Goal: Task Accomplishment & Management: Use online tool/utility

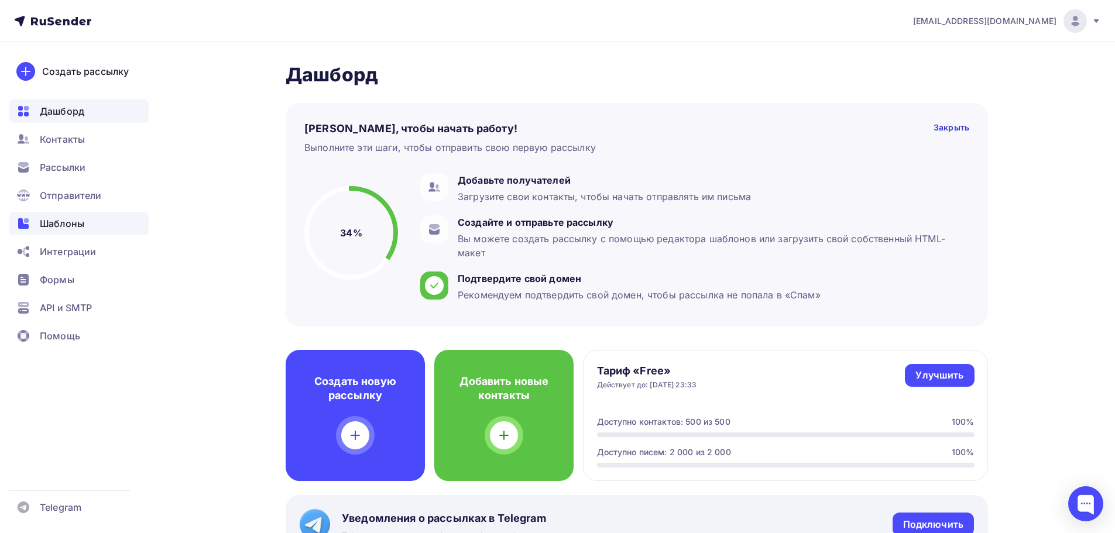
click at [69, 226] on span "Шаблоны" at bounding box center [62, 224] width 44 height 14
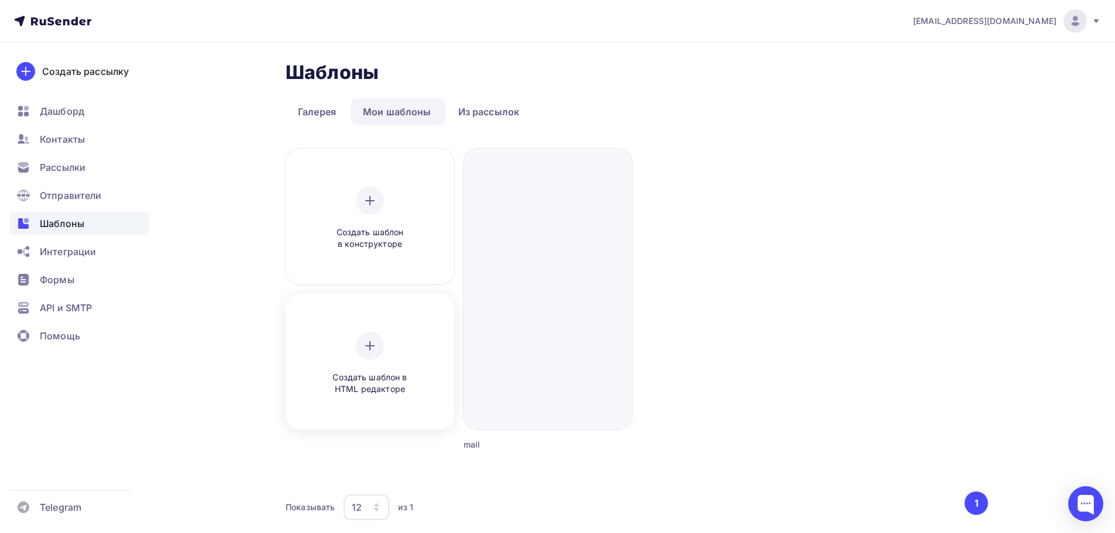
click at [369, 315] on div "Создать шаблон в HTML редакторе" at bounding box center [370, 363] width 160 height 131
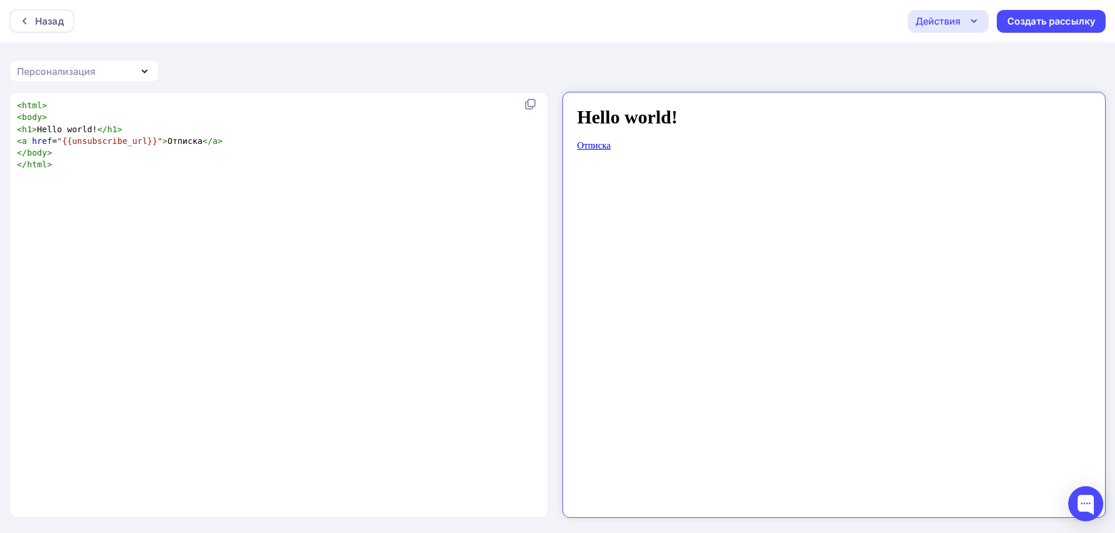
scroll to position [4, 0]
click at [242, 169] on pre "</ html >" at bounding box center [277, 165] width 524 height 12
type textarea "<html> <body> <h1>Hello world!</h1> <a href="{{unsubscribe_url}}">Отписка</a> <…"
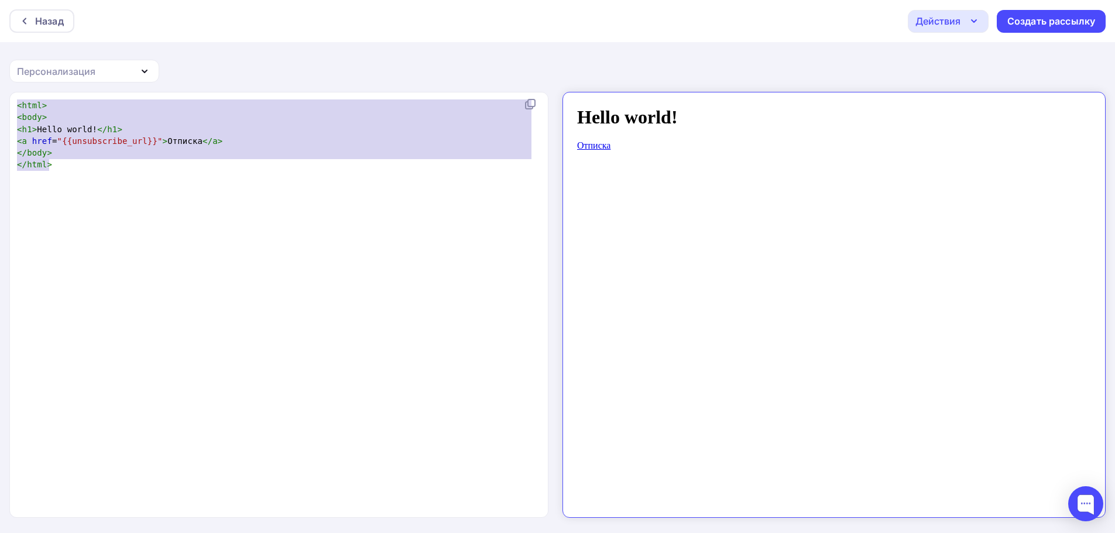
scroll to position [1288, 0]
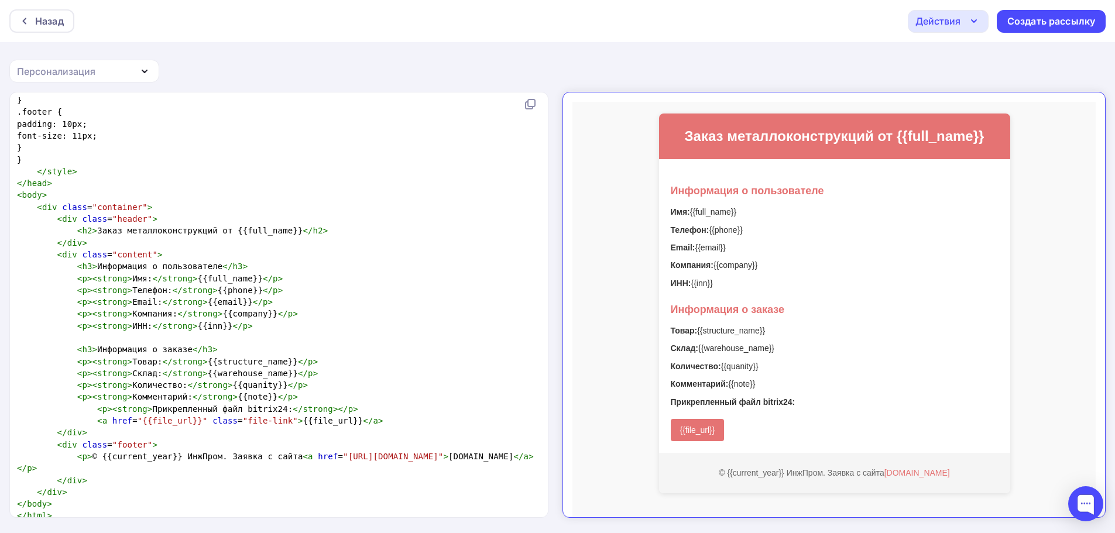
click at [967, 23] on icon "button" at bounding box center [974, 21] width 14 height 14
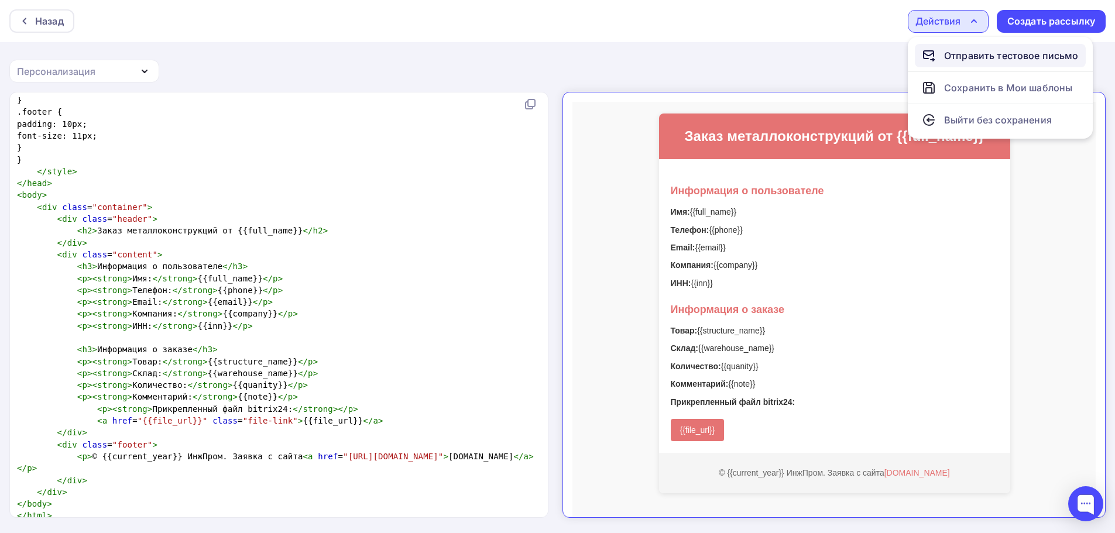
click at [978, 53] on div "Отправить тестовое письмо" at bounding box center [1011, 56] width 135 height 14
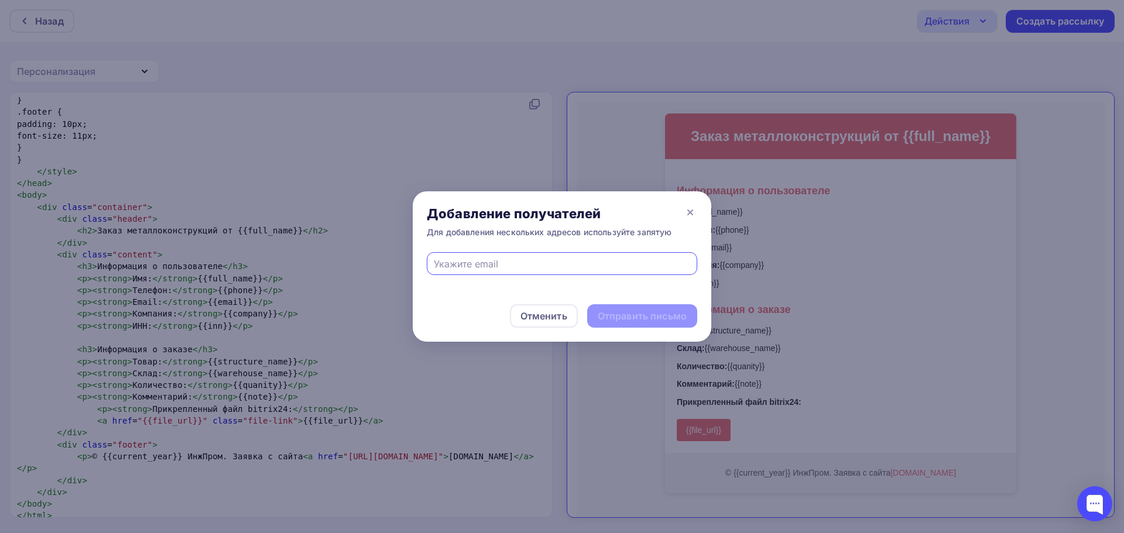
click at [552, 255] on div at bounding box center [562, 263] width 270 height 23
click at [554, 257] on input "text" at bounding box center [562, 264] width 257 height 14
type input "[EMAIL_ADDRESS][DOMAIN_NAME]"
click at [629, 310] on div "Отправить письмо" at bounding box center [641, 316] width 89 height 13
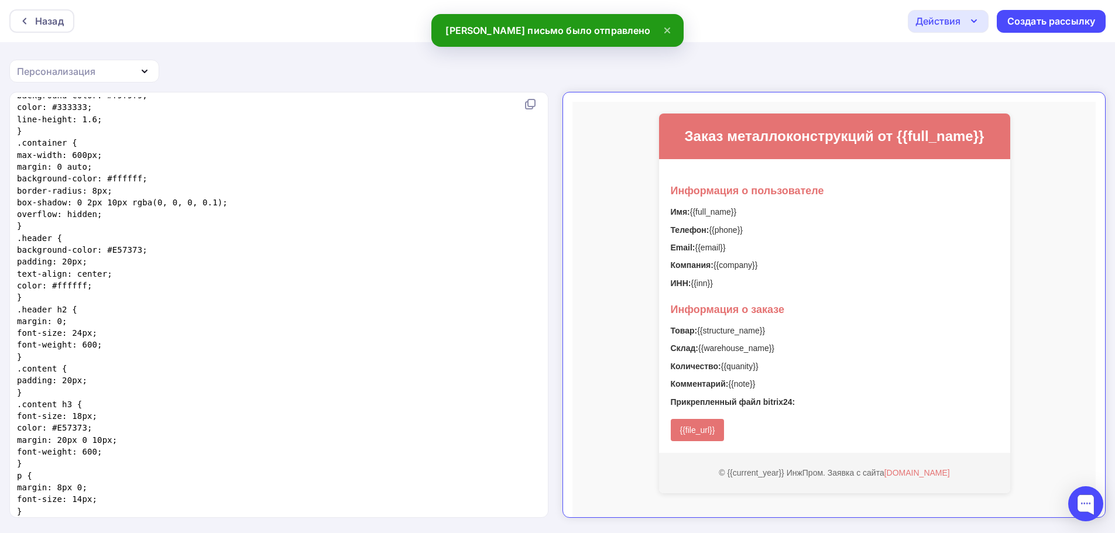
scroll to position [0, 0]
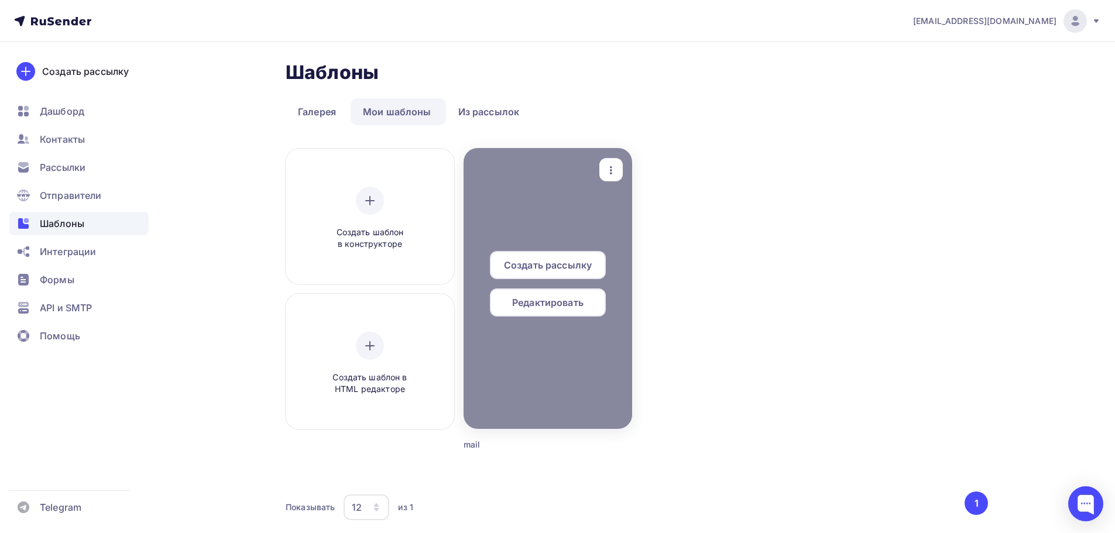
click at [570, 329] on div at bounding box center [547, 288] width 169 height 281
click at [607, 160] on div "button" at bounding box center [610, 170] width 23 height 23
click at [557, 210] on div at bounding box center [547, 288] width 169 height 281
click at [562, 304] on span "Редактировать" at bounding box center [547, 303] width 71 height 14
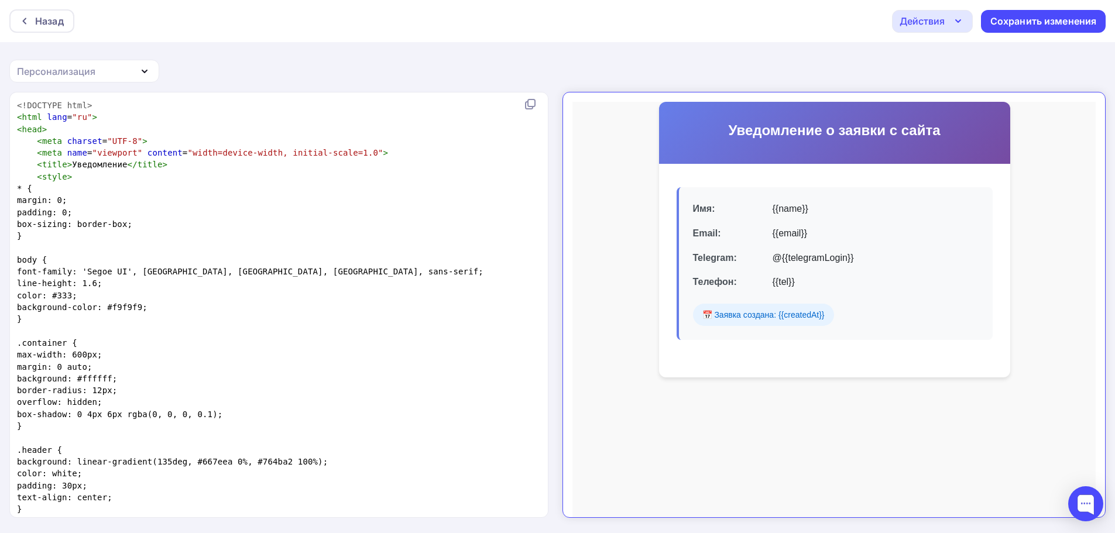
click at [959, 22] on icon "button" at bounding box center [958, 21] width 5 height 2
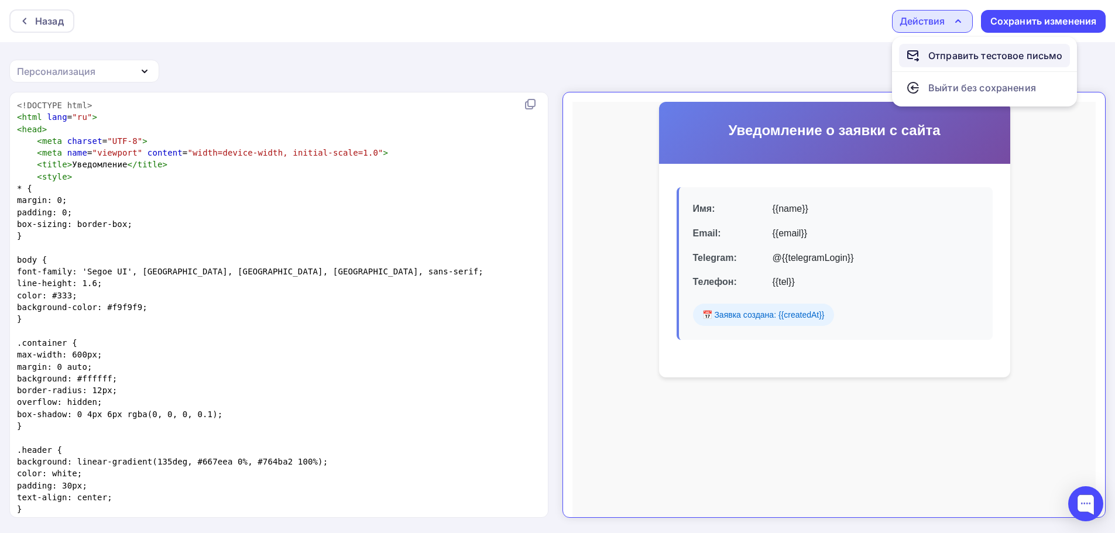
click at [964, 53] on div "Отправить тестовое письмо" at bounding box center [995, 56] width 135 height 14
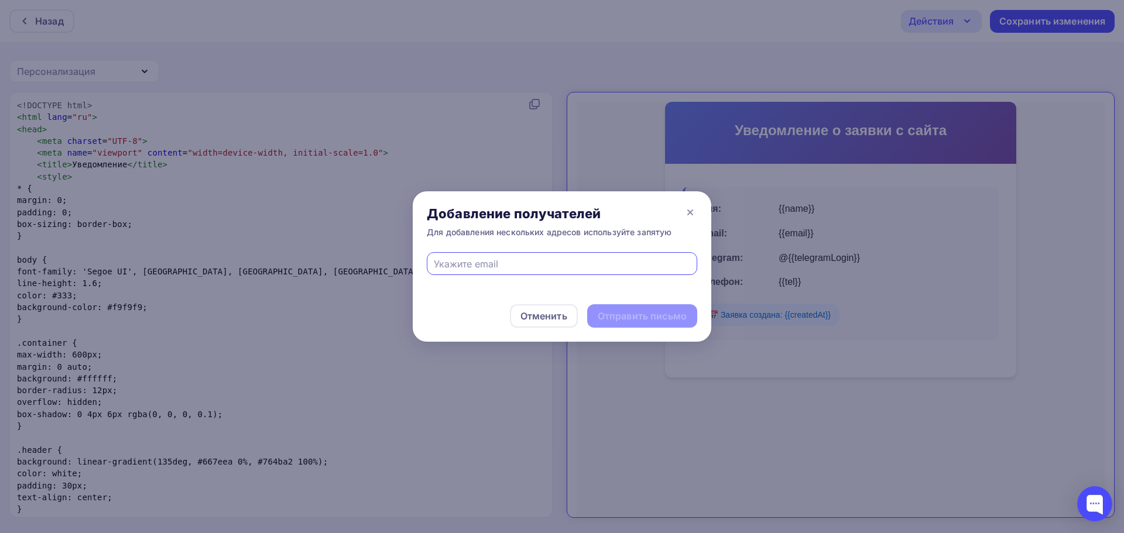
click at [523, 257] on input "text" at bounding box center [562, 264] width 257 height 14
type input "[EMAIL_ADDRESS][DOMAIN_NAME]"
click at [645, 311] on div "Отправить письмо" at bounding box center [641, 316] width 89 height 13
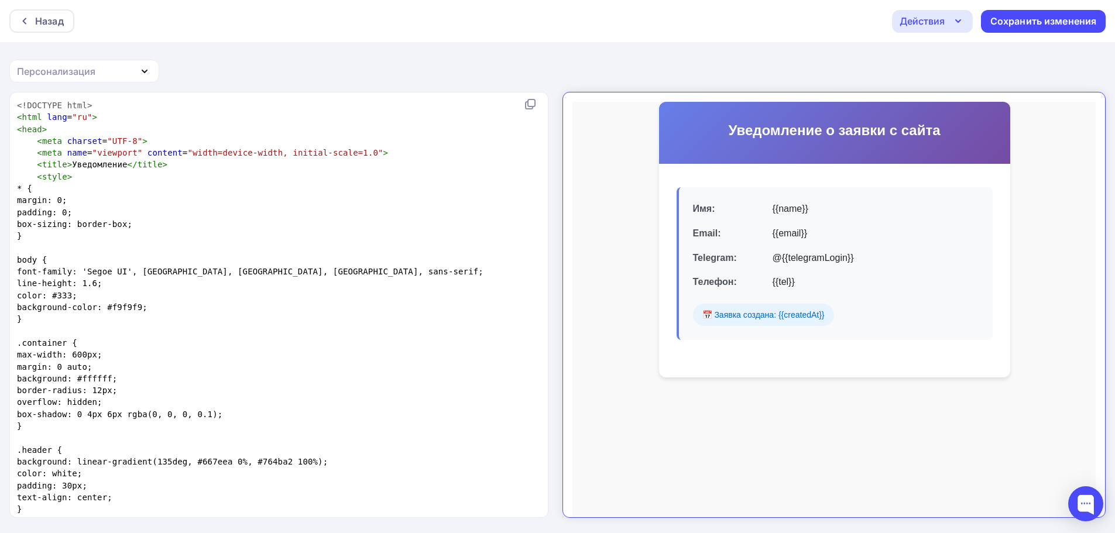
click at [389, 228] on pre "box-sizing: border-box;" at bounding box center [277, 224] width 524 height 12
type textarea "<!LOREMIP dolo> <sita cons="ad"> <elit> <sedd eiusmod="TEM-9"> <inci utla="etdo…"
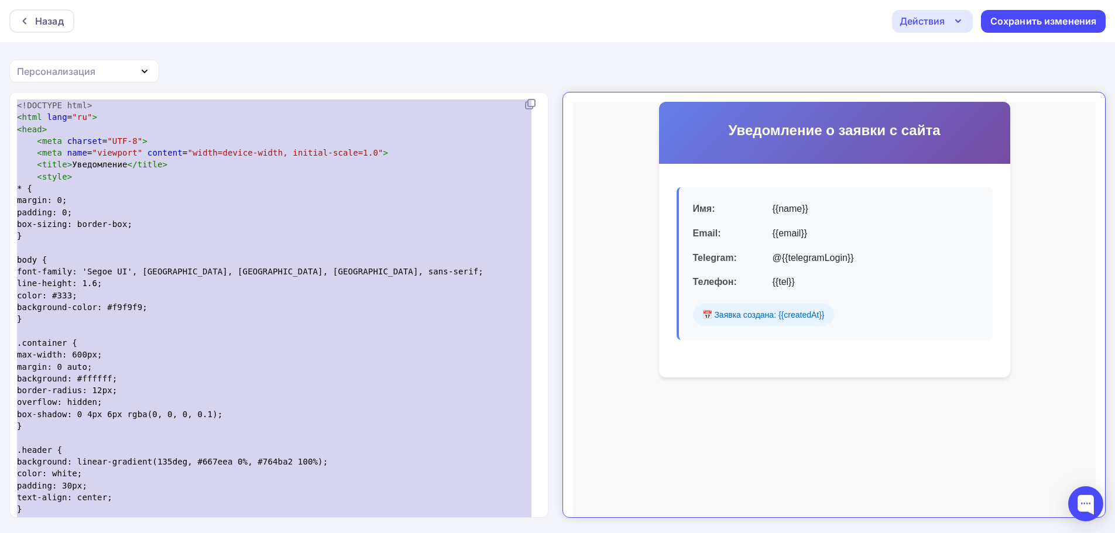
click at [311, 218] on pre "box-sizing: border-box;" at bounding box center [277, 224] width 524 height 12
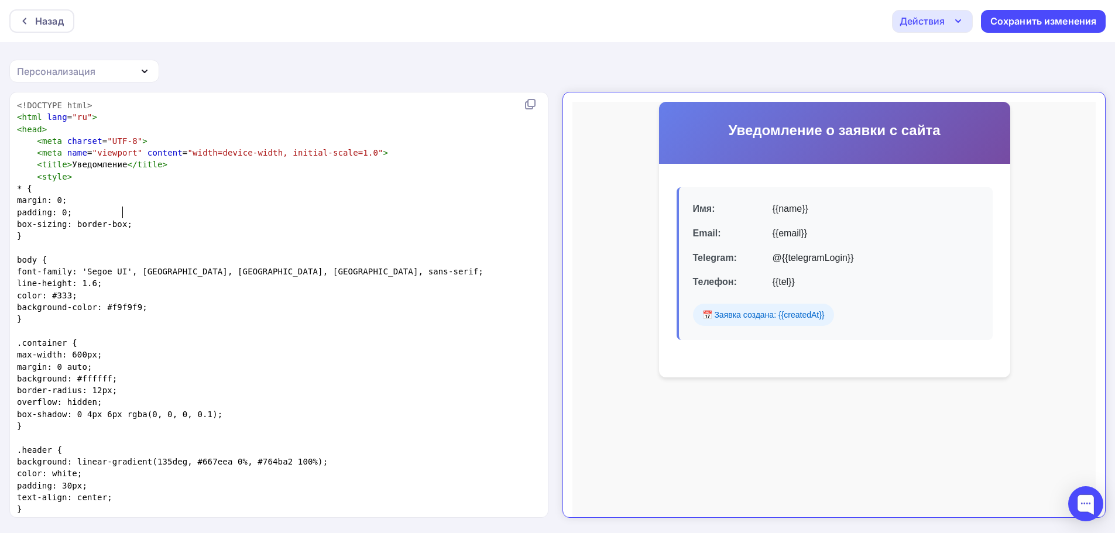
type textarea "<!LOREMIP dolo> <sita cons="ad"> <elit> <sedd eiusmod="TEM-9"> <inci utla="etdo…"
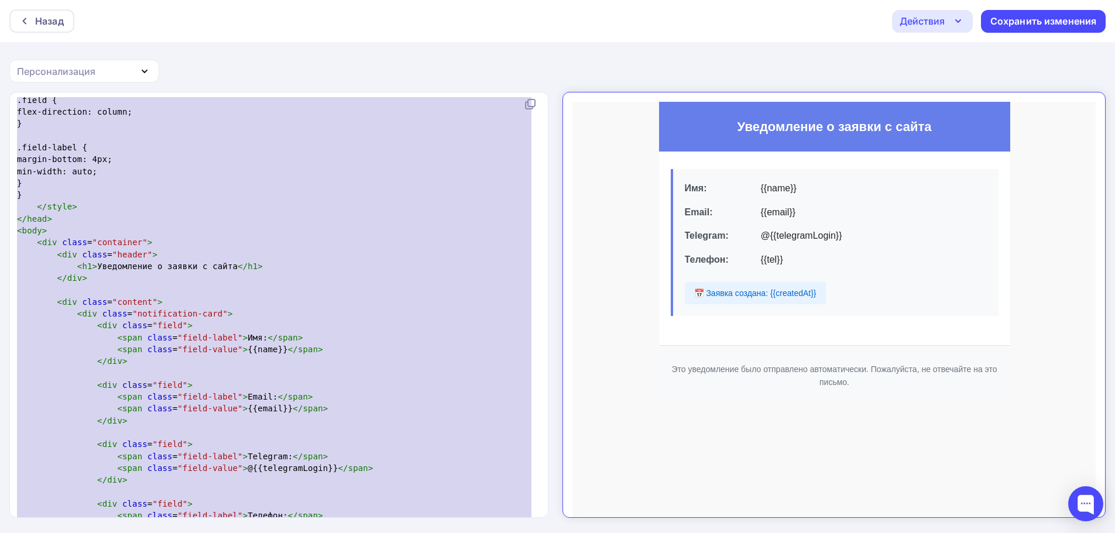
scroll to position [2, 0]
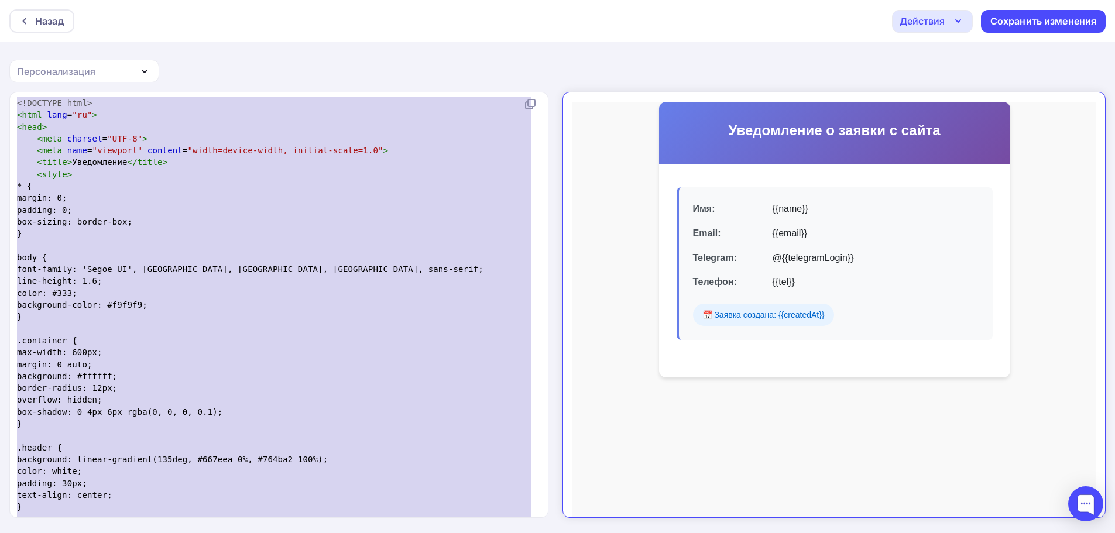
paste textarea
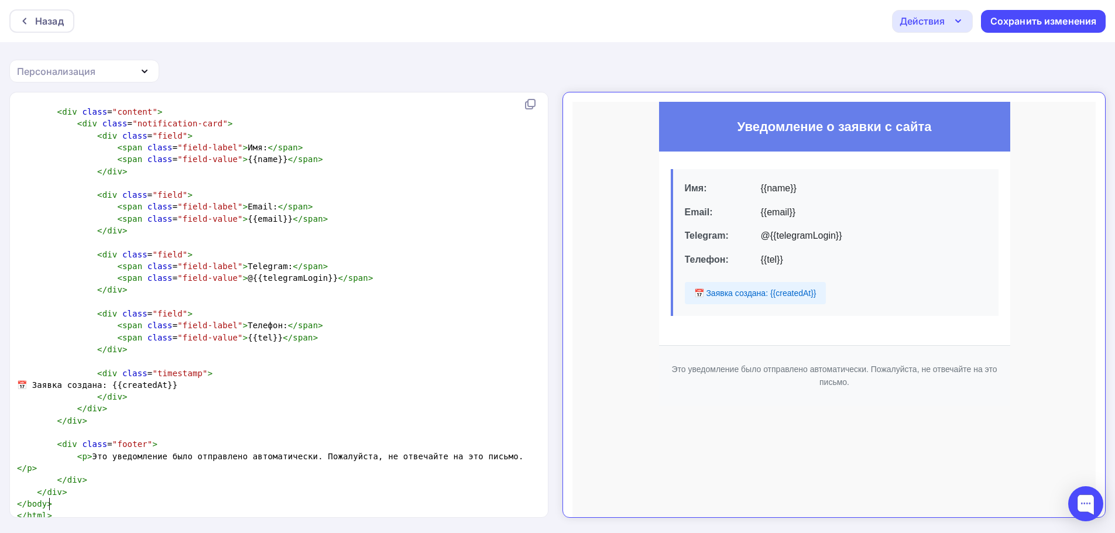
scroll to position [1, 0]
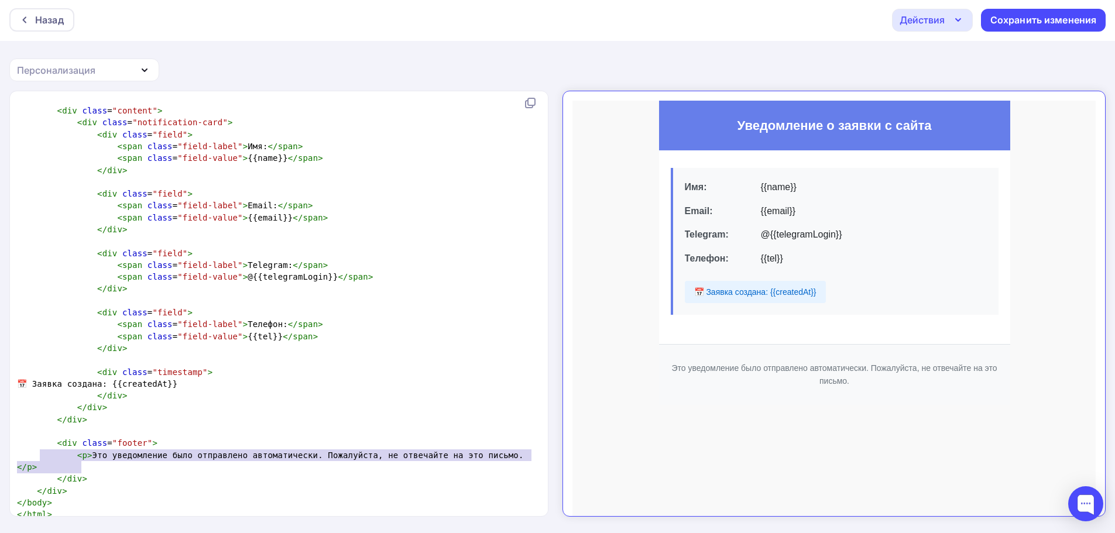
type textarea "<div class="footer"> <p>Это уведомление было отправлено автоматически. Пожалуйс…"
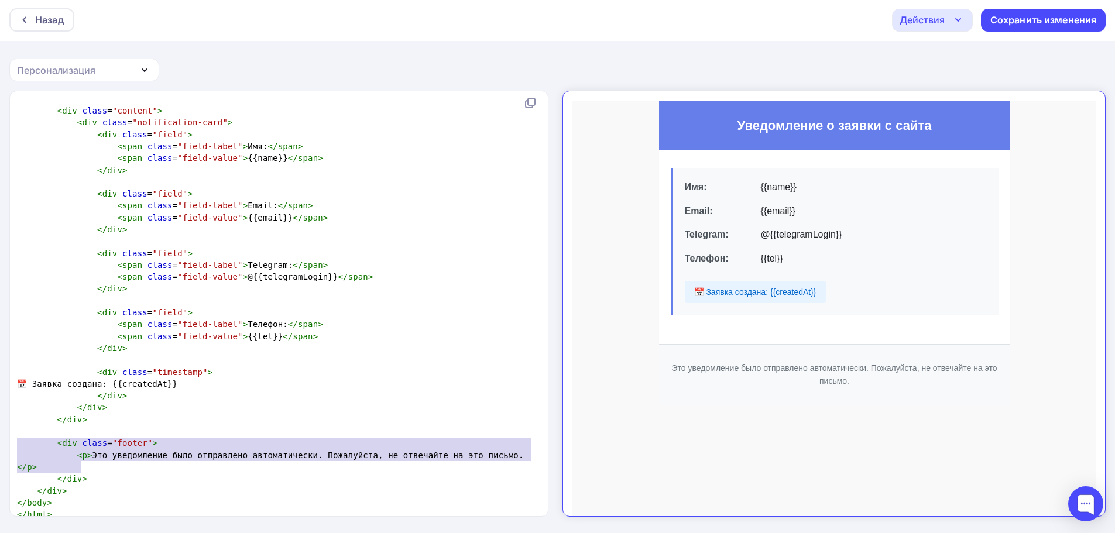
drag, startPoint x: 39, startPoint y: 454, endPoint x: 6, endPoint y: 428, distance: 42.0
click at [1, 441] on div "<div class="footer"> <p>Это уведомление было отправлено автоматически. Пожалуйс…" at bounding box center [557, 312] width 1115 height 442
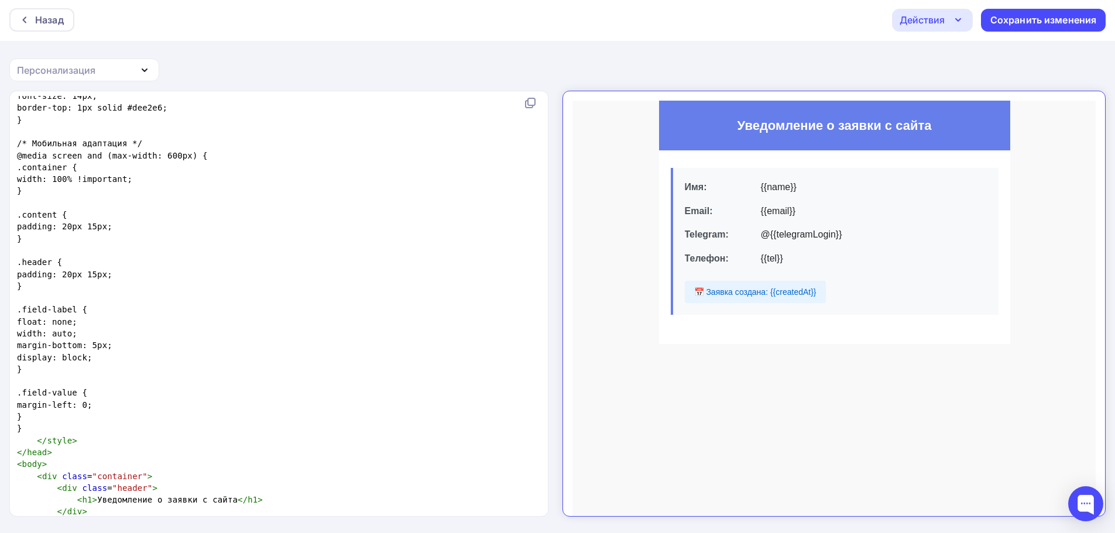
scroll to position [774, 0]
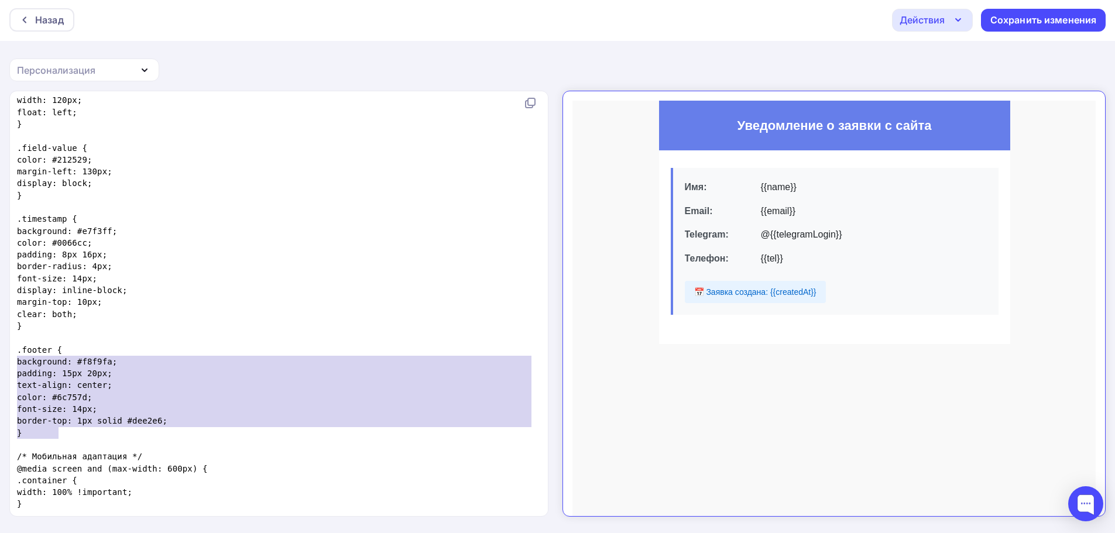
type textarea ".footer { background: #f8f9fa; padding: 15px 20px; text-align: center; color: #…"
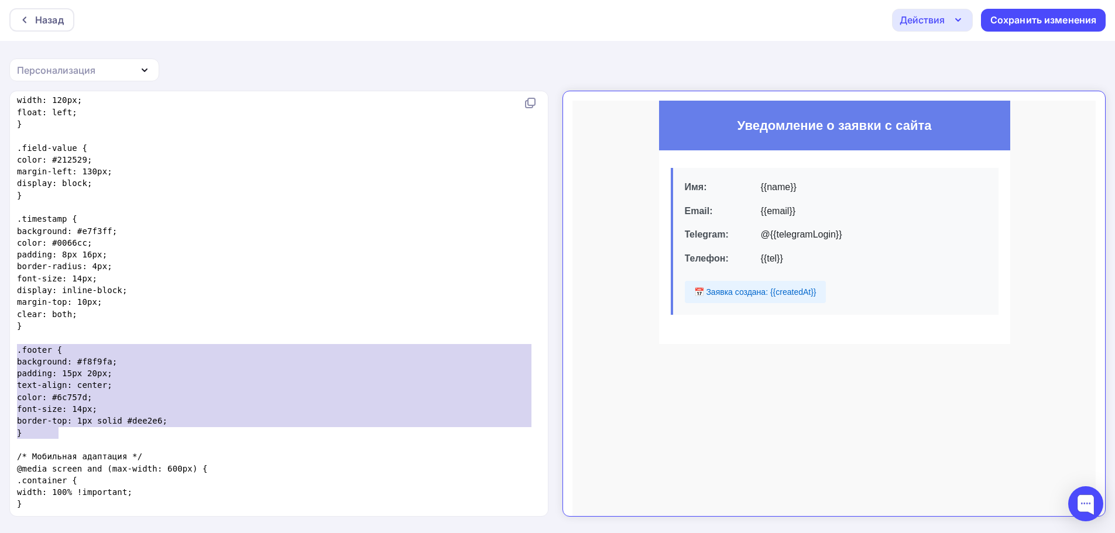
drag, startPoint x: 68, startPoint y: 425, endPoint x: 0, endPoint y: 345, distance: 105.4
click at [0, 345] on div ".footer { background: #f8f9fa; padding: 15px 20px; text-align: center; color: #…" at bounding box center [557, 312] width 1115 height 442
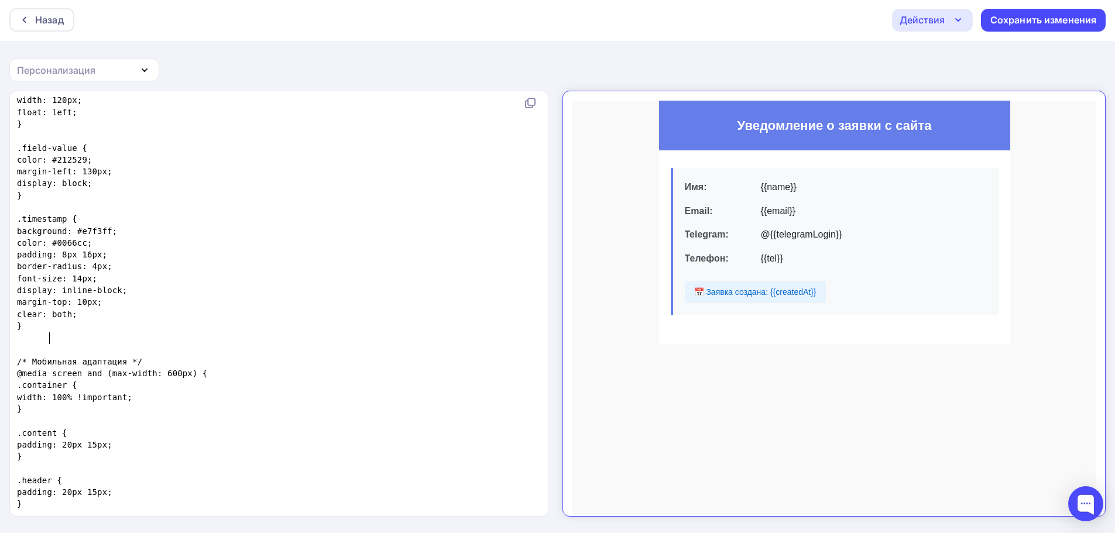
type textarea ".footer { background: #f8f9fa; padding: 15px 20px; text-align: center; color: #…"
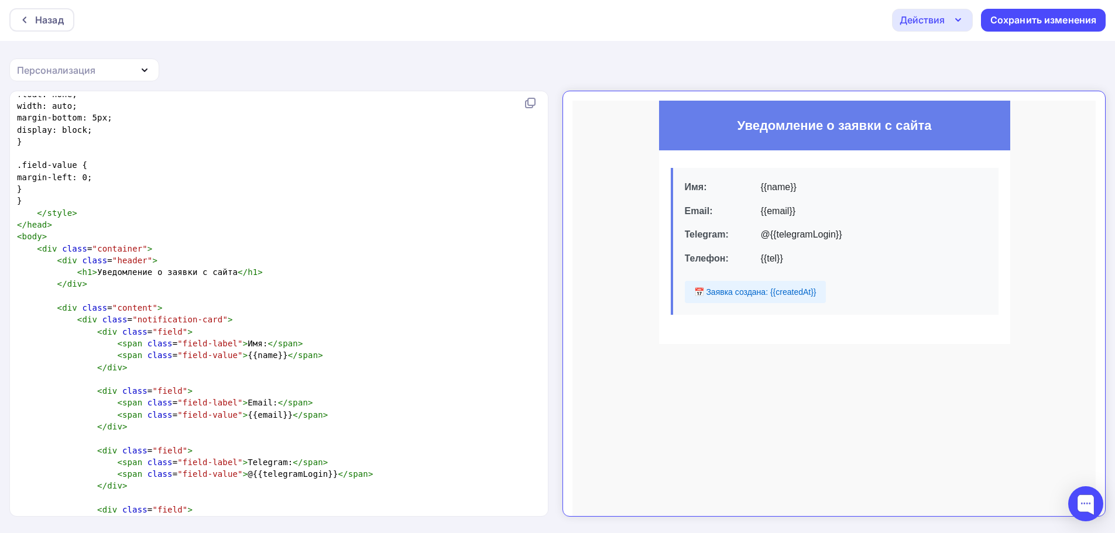
type textarea "<div class="footer"> <p>Это уведомление было отправлено автоматически. Пожалуйс…"
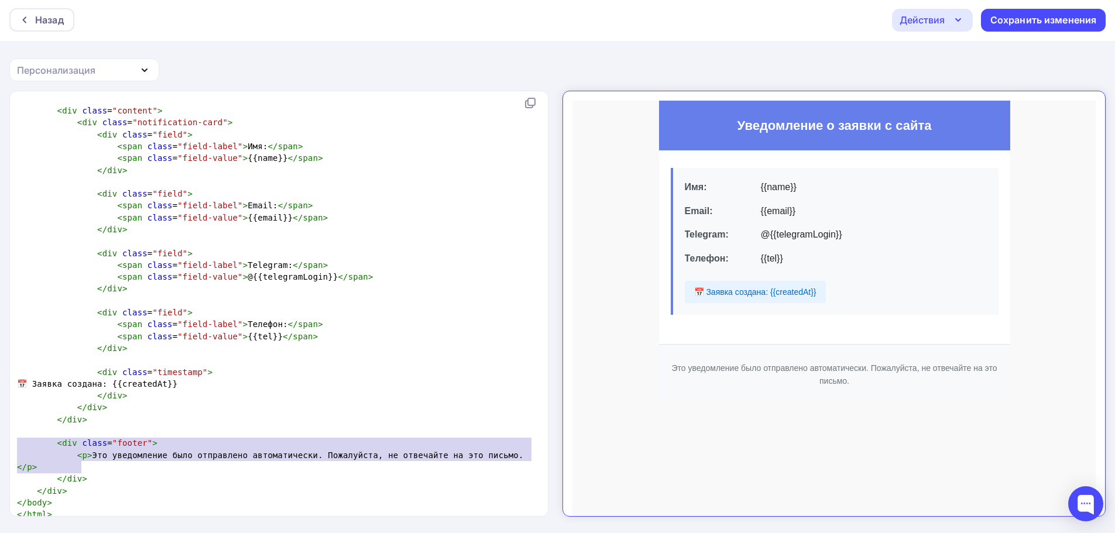
click at [132, 460] on pre "< p > Это уведомление было отправлено автоматически. Пожалуйста, не отвечайте н…" at bounding box center [277, 461] width 524 height 24
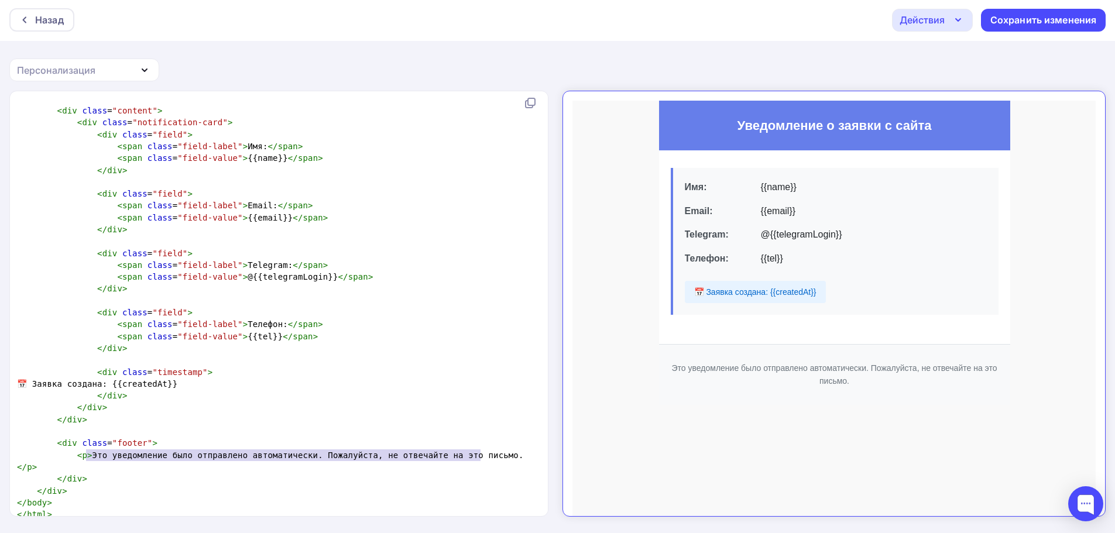
drag, startPoint x: 86, startPoint y: 456, endPoint x: 478, endPoint y: 460, distance: 392.1
click at [478, 460] on pre "< p > Это уведомление было отправлено автоматически. Пожалуйста, не отвечайте н…" at bounding box center [277, 461] width 524 height 24
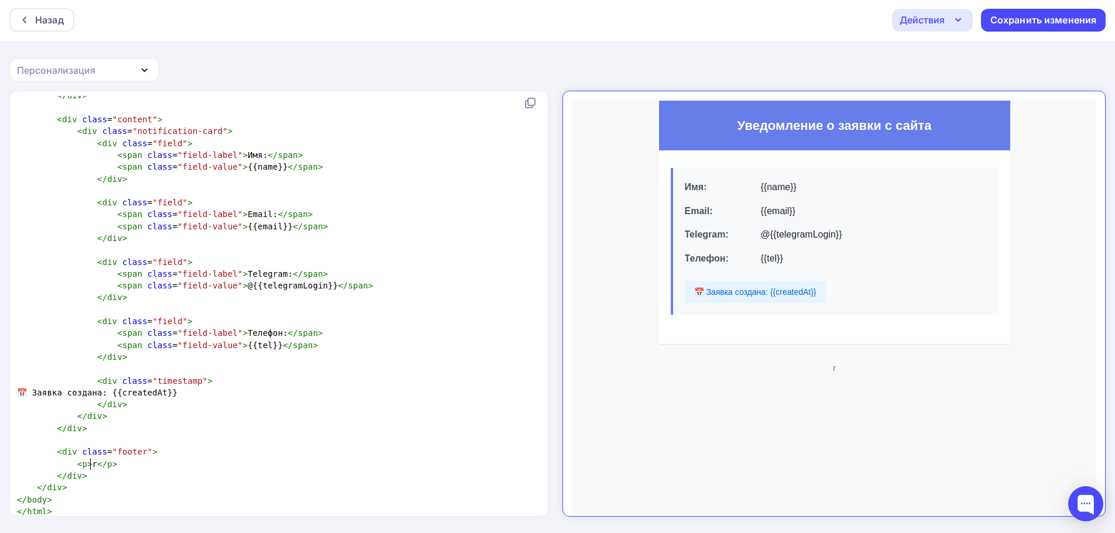
type textarea "ra"
type textarea "asbery"
type textarea "Это уведомление было отправлено автоматически. Пожалуйста, не отвечайте на это …"
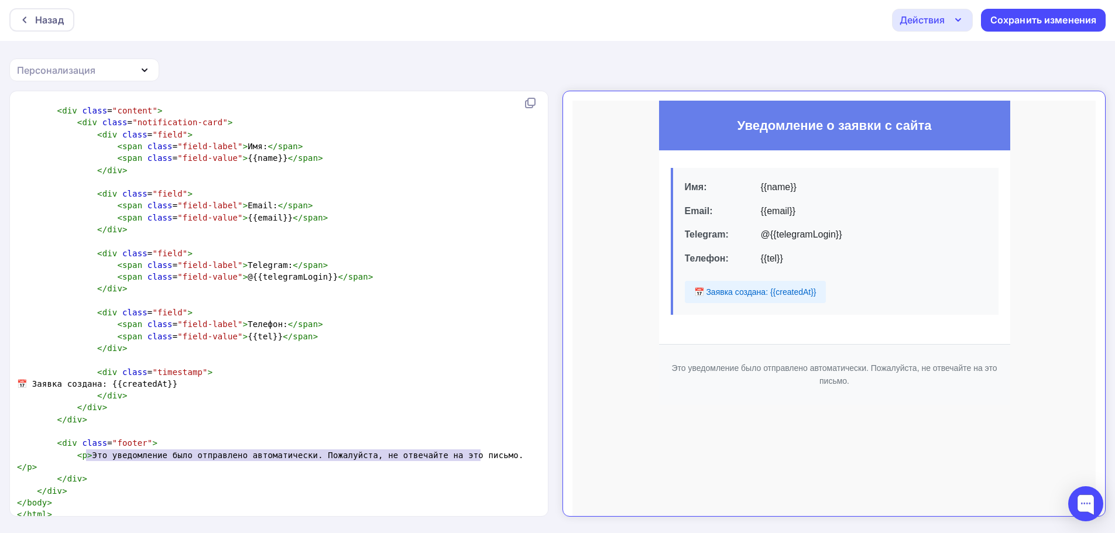
click at [427, 473] on pre "</ div >" at bounding box center [277, 479] width 524 height 12
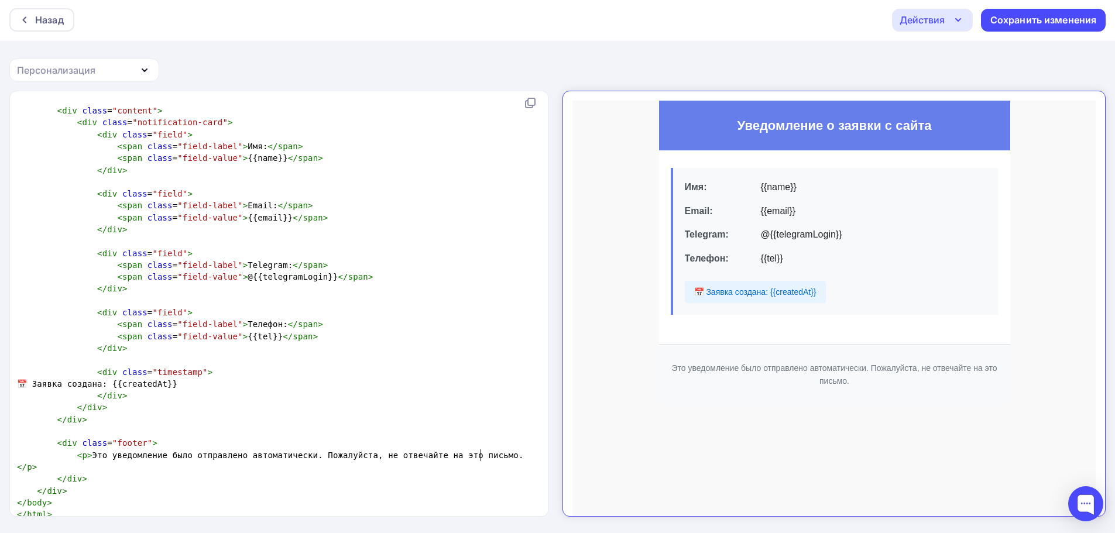
click at [27, 462] on span "</" at bounding box center [22, 466] width 10 height 9
type textarea "rasp"
type textarea "b"
type textarea "Пи"
type textarea "Сайт: к"
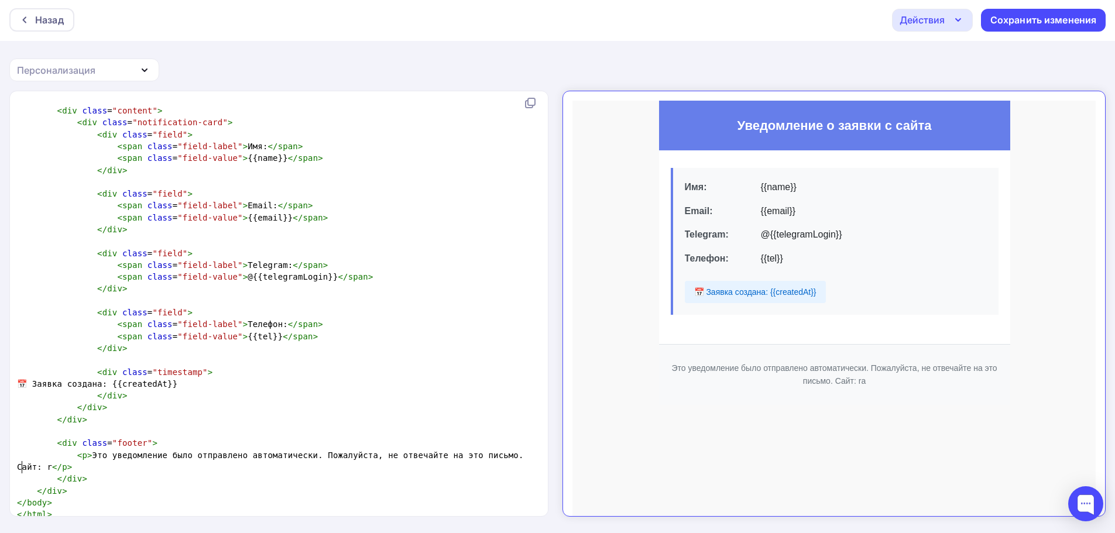
type textarea "rap"
type textarea "sp"
type textarea "[PERSON_NAME][DOMAIN_NAME]"
click at [479, 456] on span "< p > Это уведомление было отправлено автоматически. Пожалуйста, не отвечайте н…" at bounding box center [272, 461] width 511 height 21
type textarea "Бик"
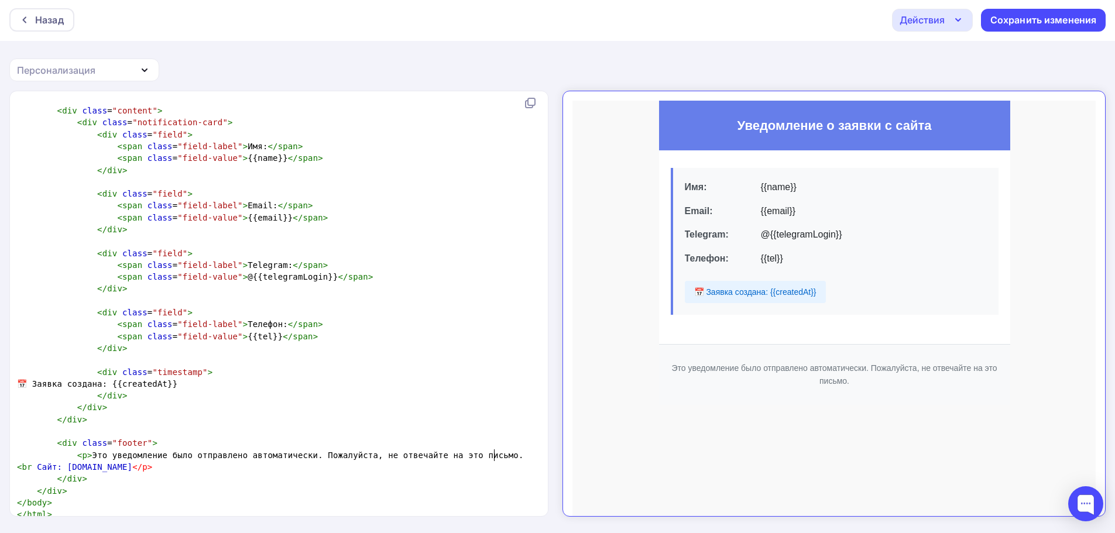
type textarea "<br>"
type textarea "Сайт:"
drag, startPoint x: 503, startPoint y: 456, endPoint x: 526, endPoint y: 455, distance: 22.9
click at [524, 455] on span "< p > Это уведомление было отправлено автоматически. Пожалуйста, не отвечайте н…" at bounding box center [270, 461] width 507 height 21
click at [16, 463] on pre "< p > Это уведомление было отправлено автоматически. Пожалуйста, не отвечайте н…" at bounding box center [277, 461] width 524 height 24
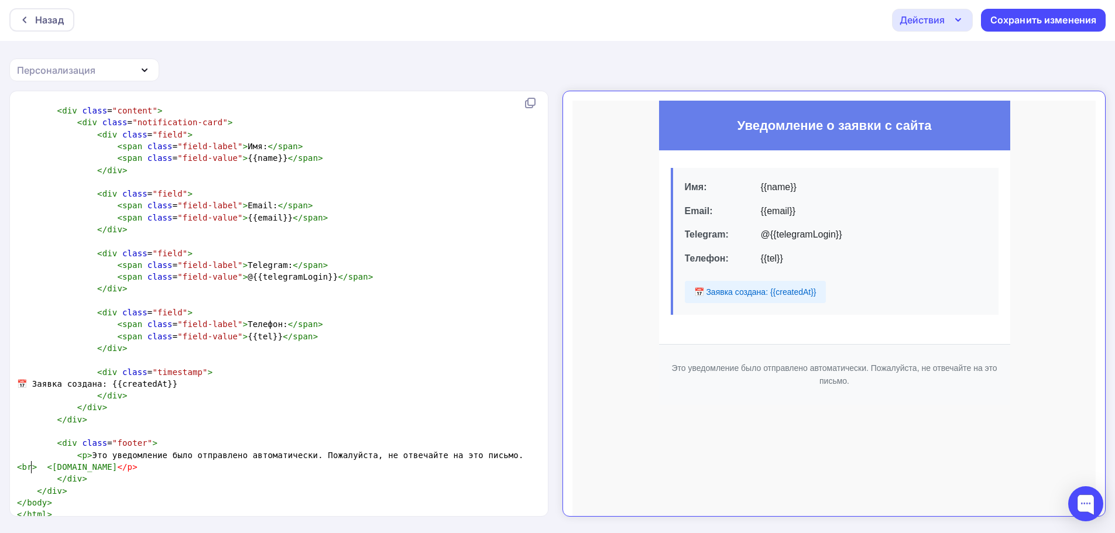
type textarea "<b>"
click at [90, 466] on span "< p > Это уведомление было отправлено автоматически. Пожалуйста, не отвечайте н…" at bounding box center [270, 461] width 507 height 21
type textarea "<b"
type textarea "/b<"
type textarea ">"
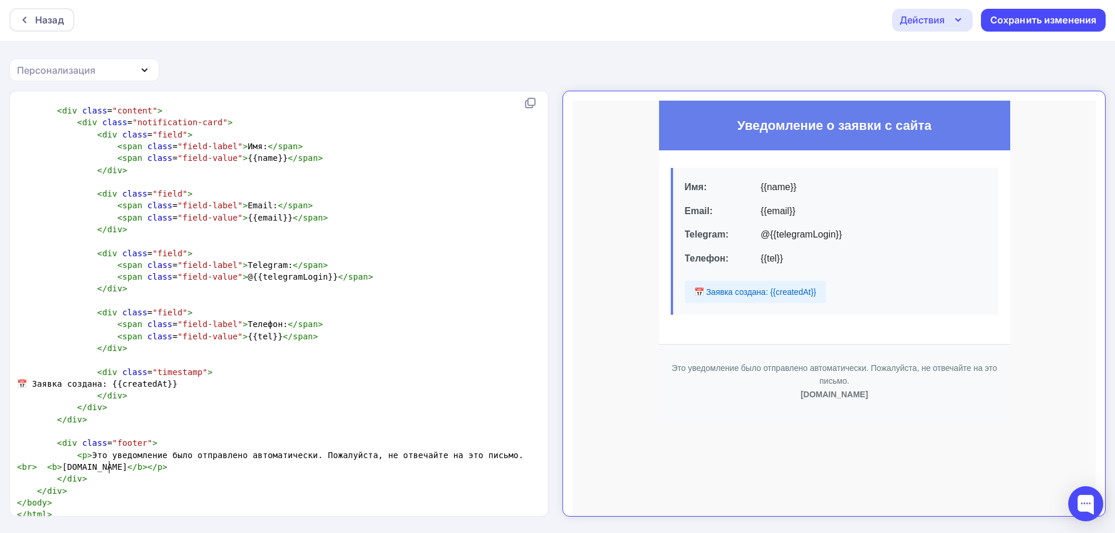
click at [225, 469] on pre "< p > Это уведомление было отправлено автоматически. Пожалуйста, не отвечайте н…" at bounding box center [277, 461] width 524 height 24
type textarea "Пожалуйста, не отвечайте на это письмо."
drag, startPoint x: 296, startPoint y: 457, endPoint x: 478, endPoint y: 459, distance: 182.0
click at [478, 459] on span "< p > Это уведомление было отправлено автоматически. Пожалуйста, не отвечайте н…" at bounding box center [270, 461] width 507 height 21
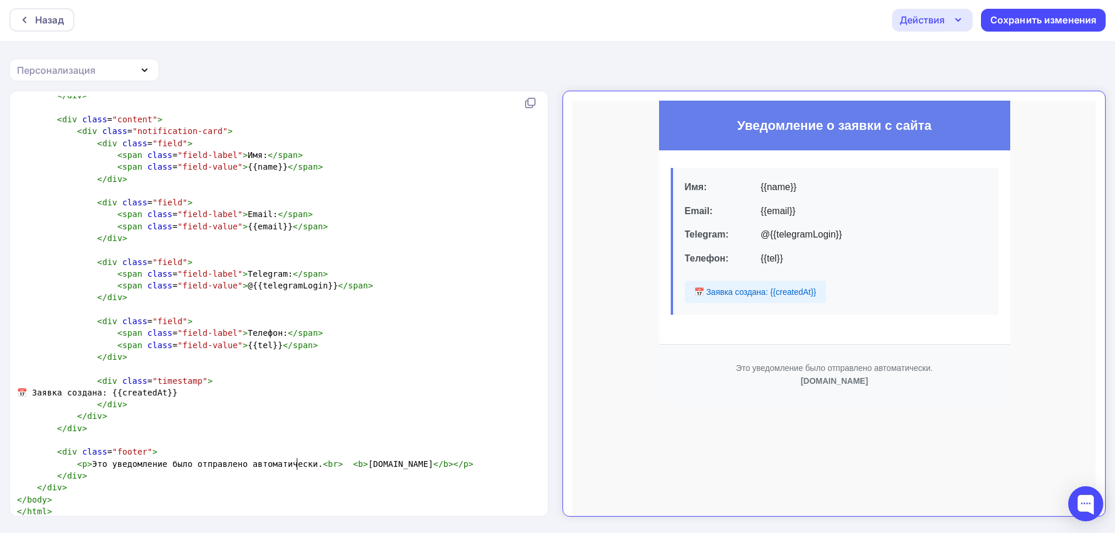
click at [960, 22] on icon "button" at bounding box center [958, 20] width 14 height 14
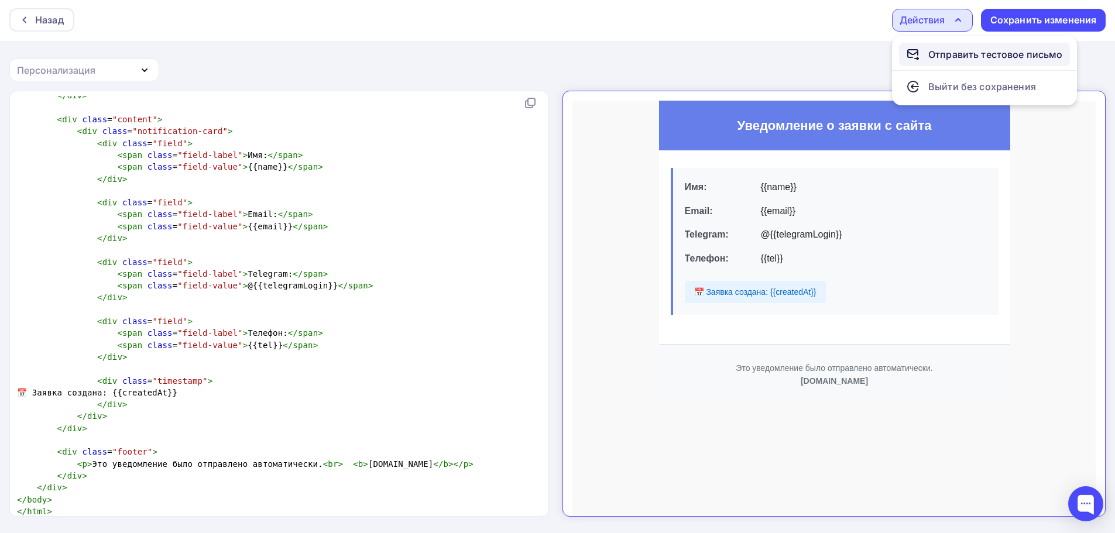
click at [982, 50] on div "Отправить тестовое письмо" at bounding box center [995, 54] width 135 height 14
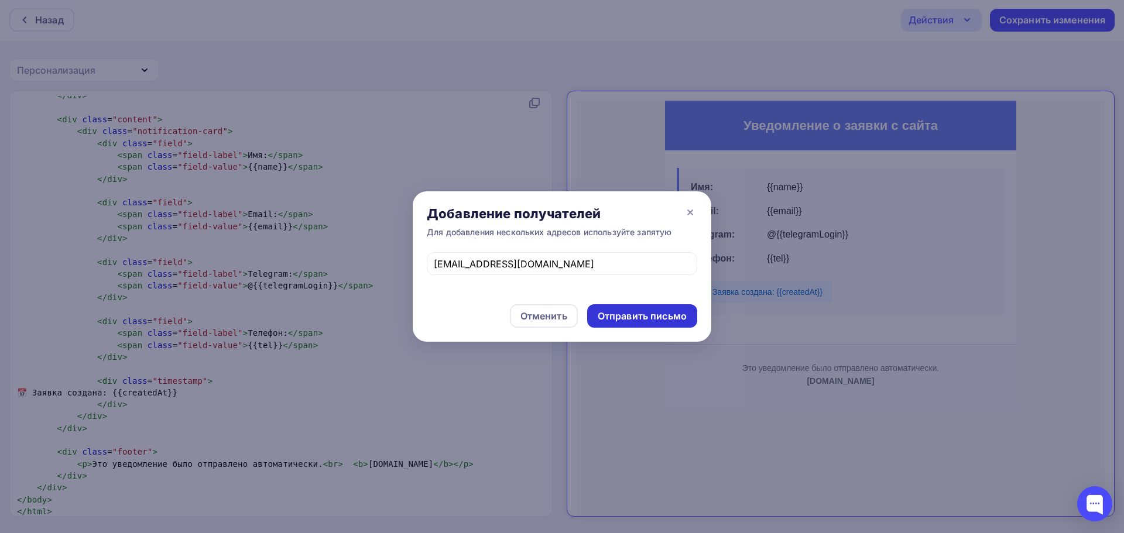
click at [638, 317] on div "Отправить письмо" at bounding box center [641, 316] width 89 height 13
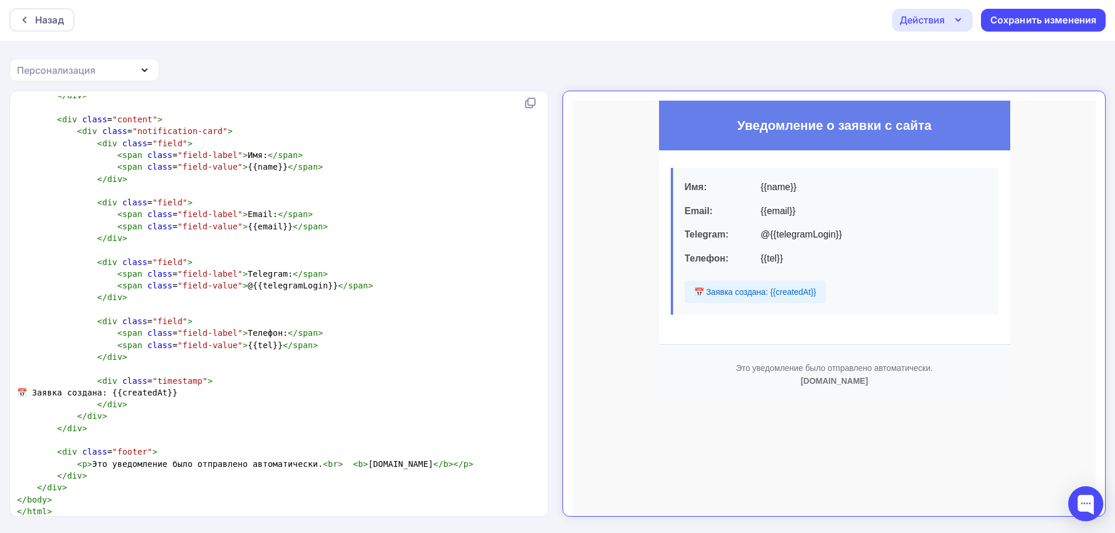
click at [958, 26] on icon "button" at bounding box center [958, 20] width 14 height 14
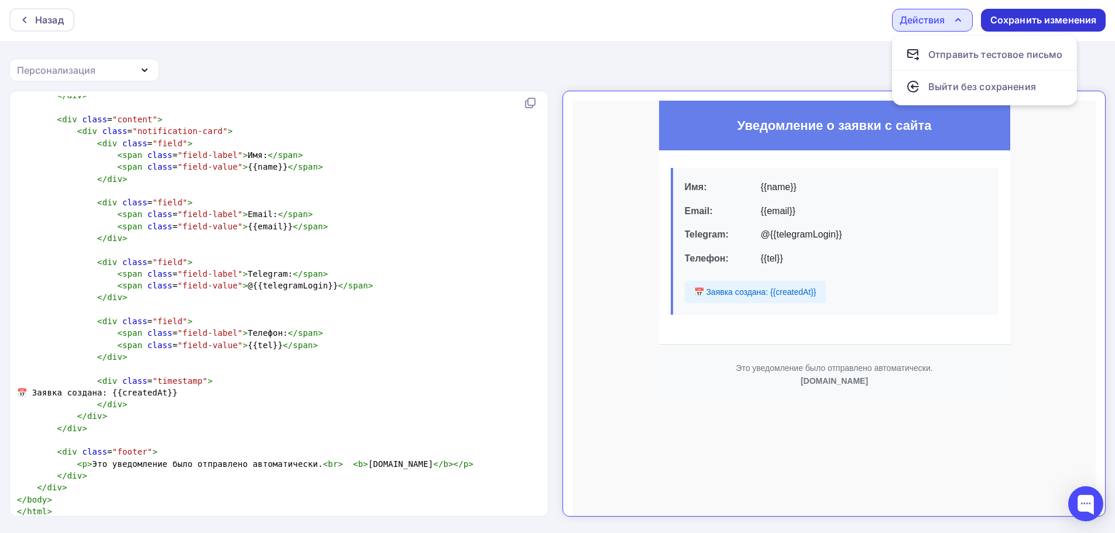
click at [1039, 16] on div "Сохранить изменения" at bounding box center [1043, 19] width 107 height 13
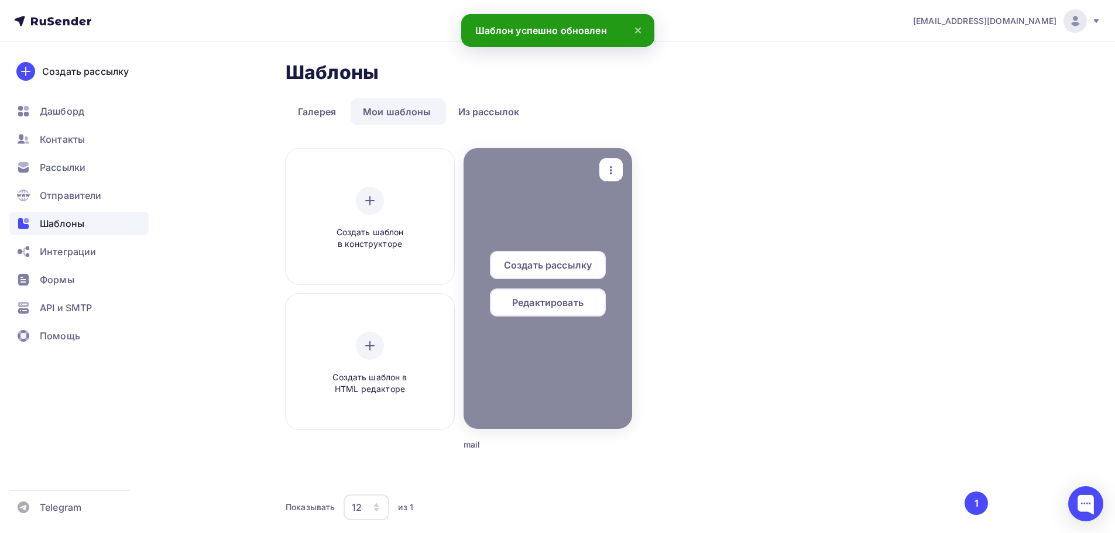
click at [564, 301] on span "Редактировать" at bounding box center [547, 303] width 71 height 14
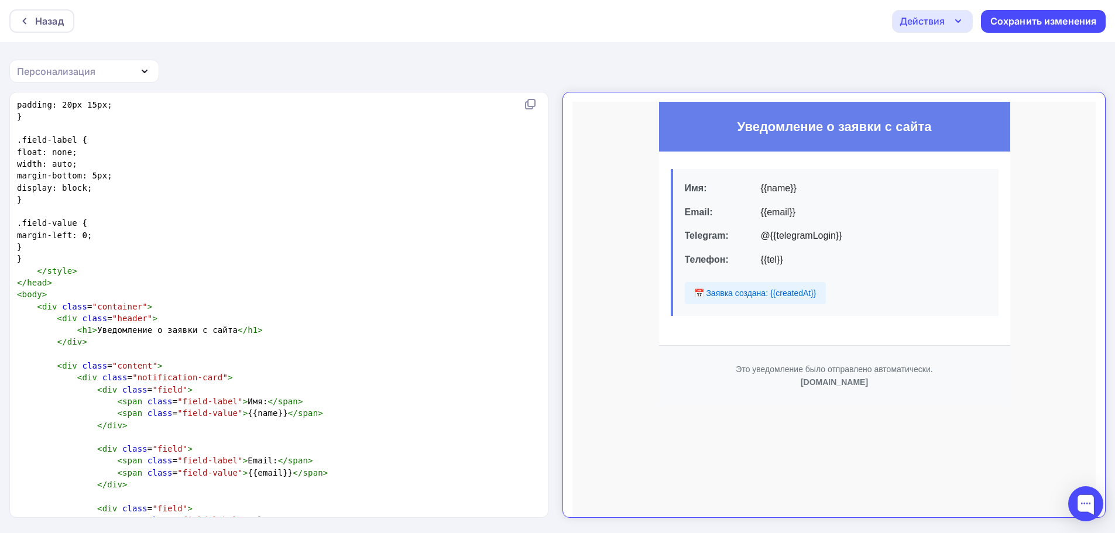
scroll to position [1287, 0]
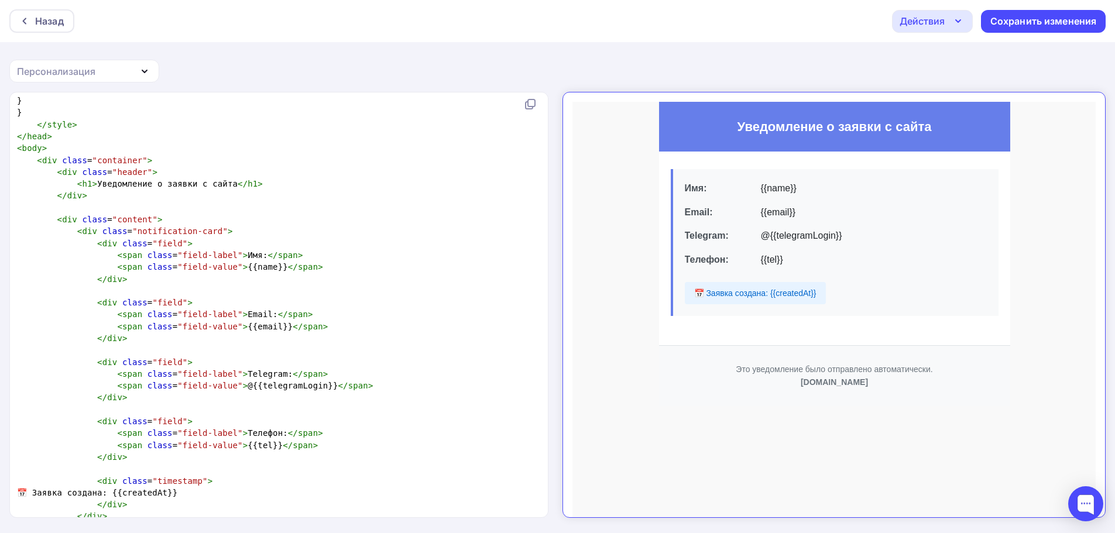
drag, startPoint x: 227, startPoint y: 387, endPoint x: 244, endPoint y: 387, distance: 17.0
click at [243, 387] on span ">" at bounding box center [245, 385] width 5 height 9
type textarea "Б"
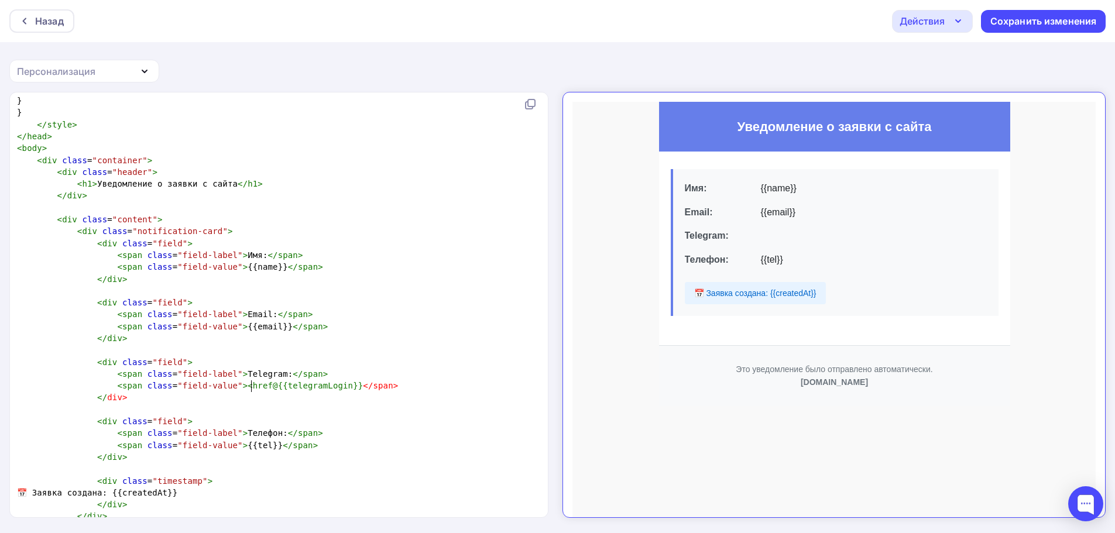
type textarea "<href"
type textarea "{{telegramLogin}}"
drag, startPoint x: 337, startPoint y: 389, endPoint x: 262, endPoint y: 389, distance: 75.5
click at [278, 389] on span "@{{telegramLogin}}" at bounding box center [323, 385] width 90 height 9
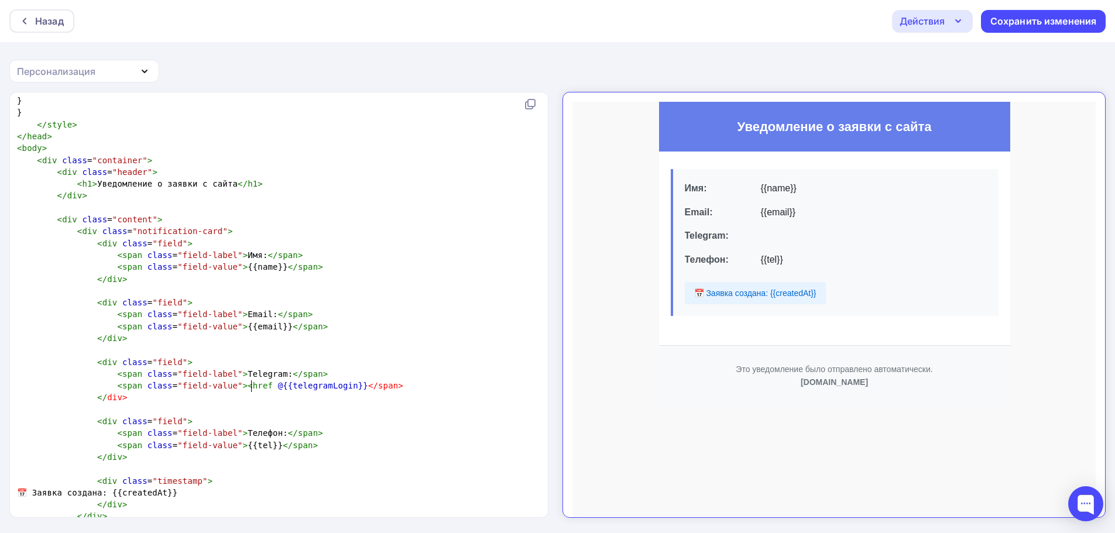
click at [253, 385] on span "href" at bounding box center [263, 385] width 20 height 9
drag, startPoint x: 392, startPoint y: 388, endPoint x: 338, endPoint y: 391, distance: 54.5
type textarea "}</span>"
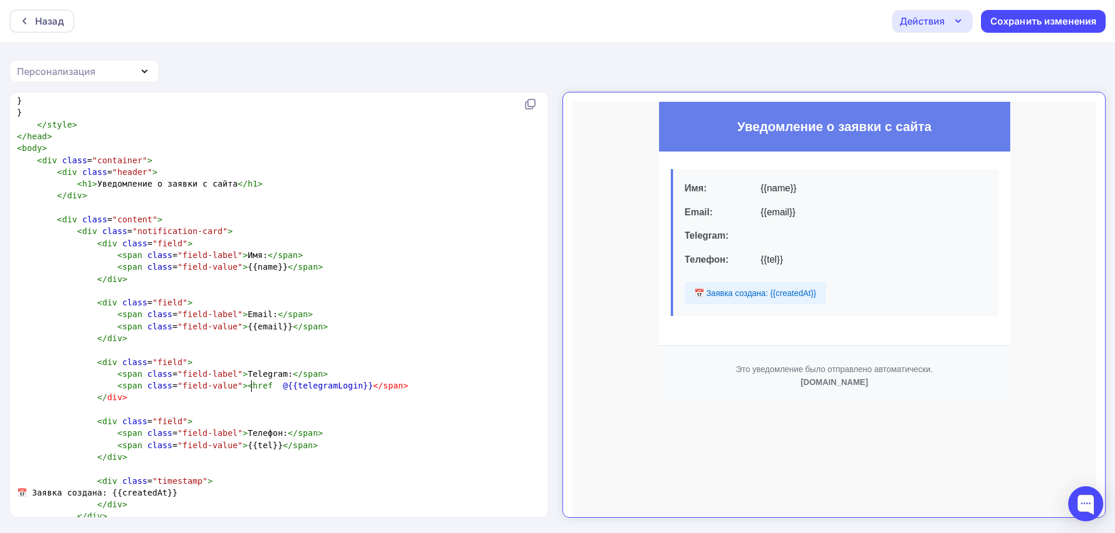
click at [253, 386] on span "href" at bounding box center [263, 385] width 20 height 9
click at [252, 386] on span "< span class = "field-value" >< href @{{telegramLogin}} </span>" at bounding box center [212, 385] width 391 height 9
click at [254, 384] on span "< span class = "field-value" >< href @{{telegramLogin}} </span>" at bounding box center [212, 385] width 391 height 9
click at [243, 384] on span "><" at bounding box center [248, 385] width 10 height 9
type textarea "a"
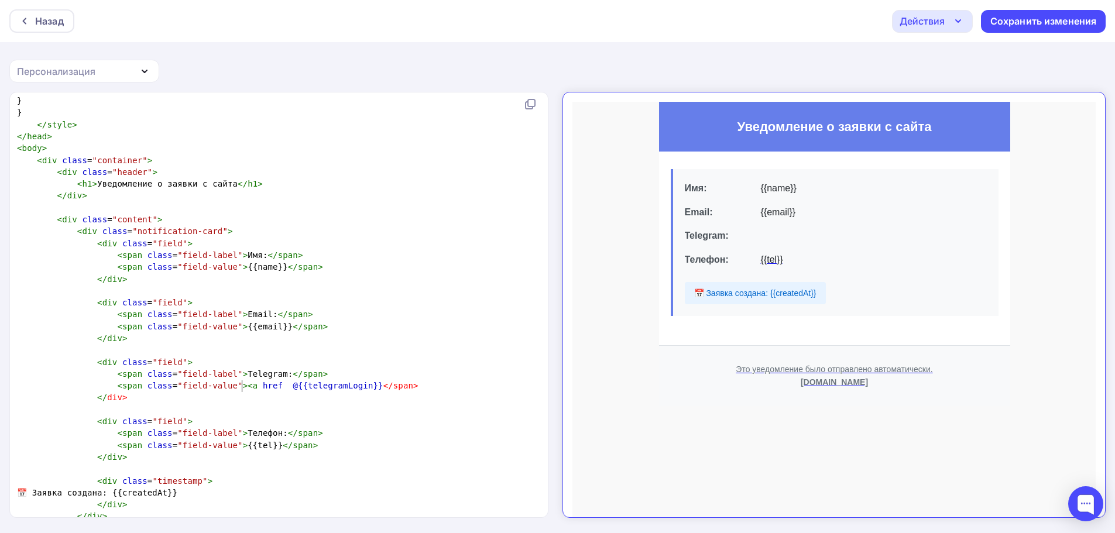
scroll to position [4, 9]
click at [260, 386] on span "< span class = "field-value" >< a href @{{telegramLogin}} </span>" at bounding box center [217, 385] width 401 height 9
type textarea "="
type textarea "<"
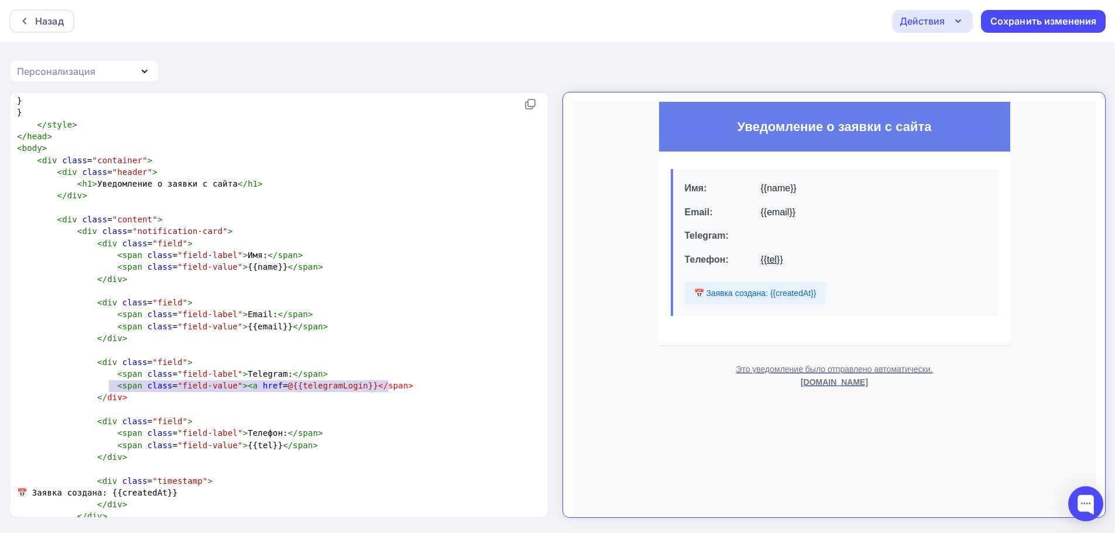
drag, startPoint x: 397, startPoint y: 387, endPoint x: 109, endPoint y: 389, distance: 288.5
click at [109, 389] on pre "< span class = "field-value" >< a href = @{{telegramLogin}} </span>" at bounding box center [277, 386] width 524 height 12
type textarea "<span class="field-value"><a href= @{{telegramLogin}}</span>"
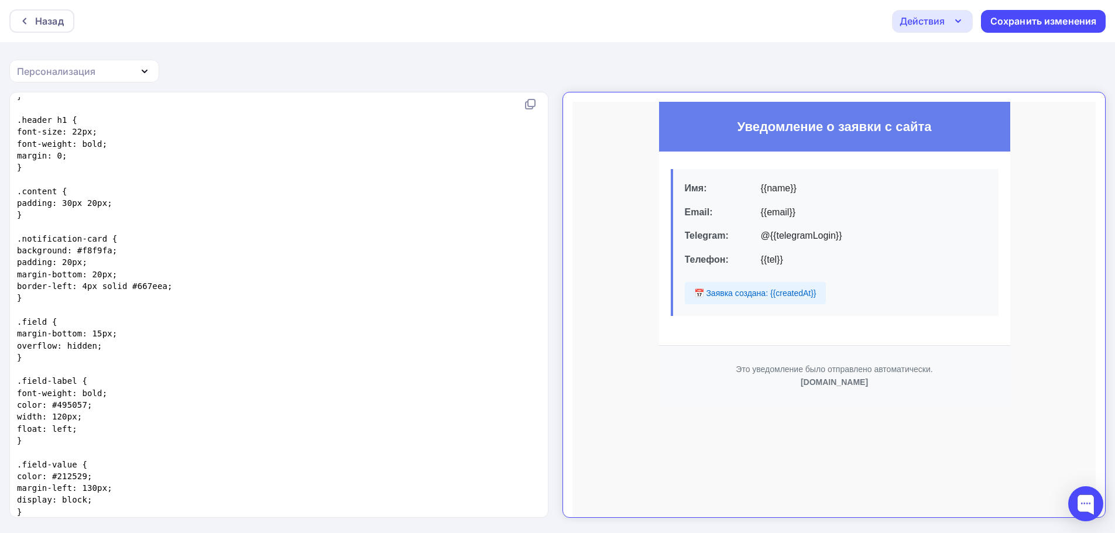
scroll to position [0, 0]
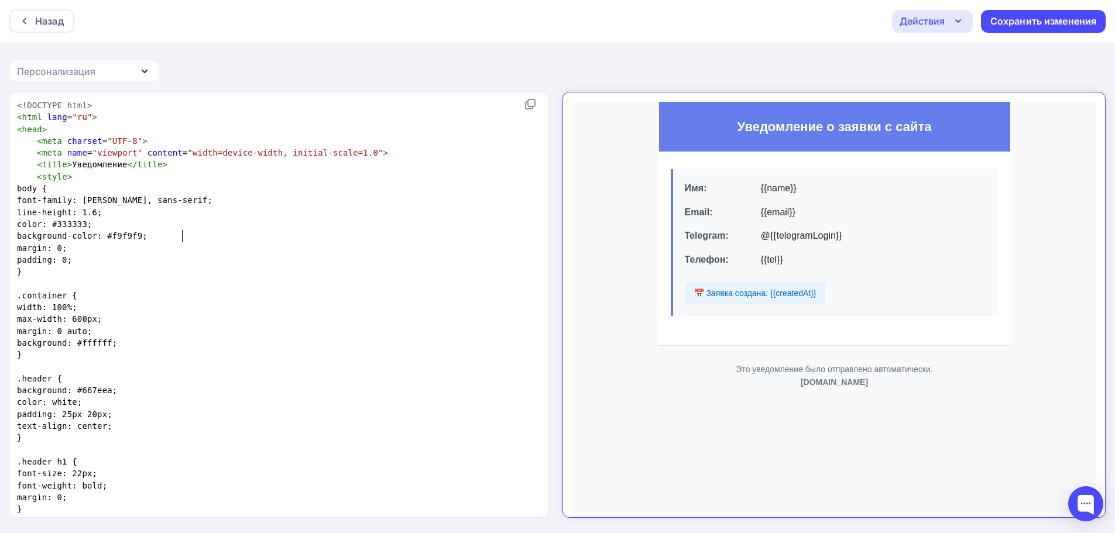
click at [147, 238] on span "background-color: #f9f9f9;" at bounding box center [82, 235] width 130 height 9
type textarea "f9f9f9"
drag, startPoint x: 186, startPoint y: 236, endPoint x: 160, endPoint y: 239, distance: 26.5
click at [147, 239] on span "background-color: #f9f9f9;" at bounding box center [82, 235] width 130 height 9
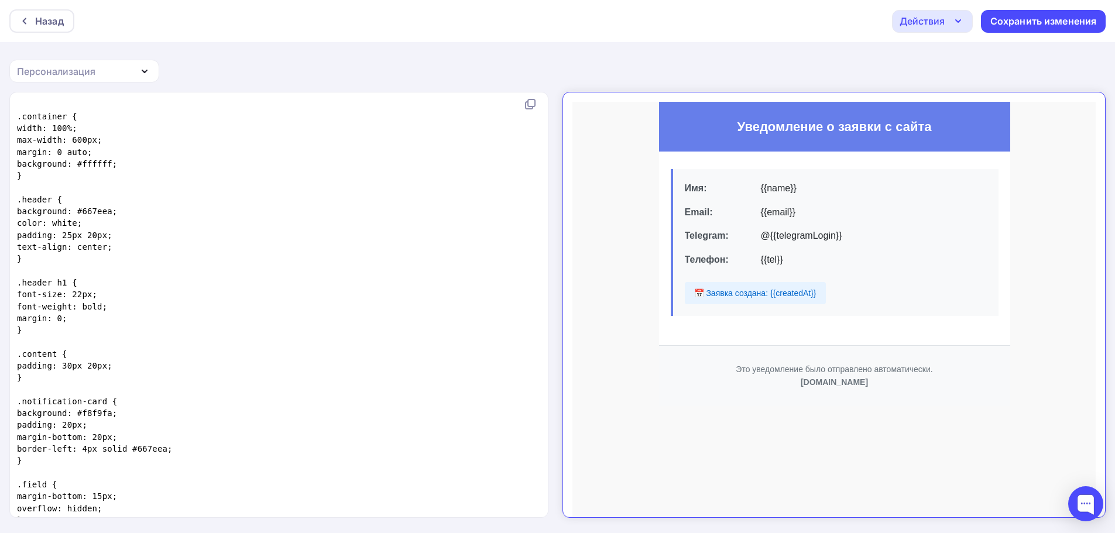
scroll to position [233, 0]
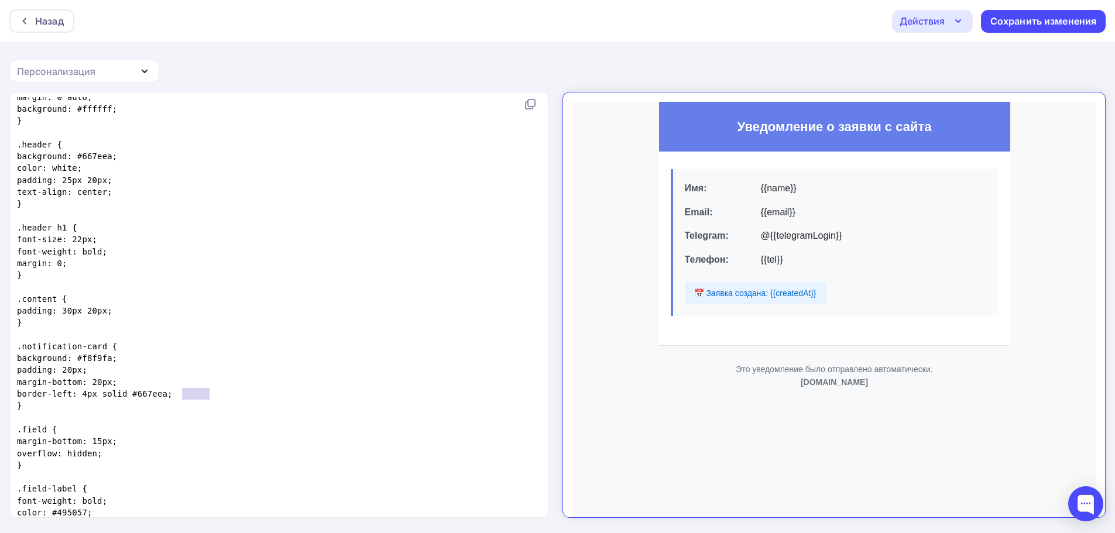
type textarea "#667eea"
drag, startPoint x: 209, startPoint y: 396, endPoint x: 180, endPoint y: 395, distance: 29.3
click at [173, 395] on span "border-left: 4px solid #667eea;" at bounding box center [95, 393] width 156 height 9
click at [191, 401] on pre "}" at bounding box center [277, 406] width 524 height 12
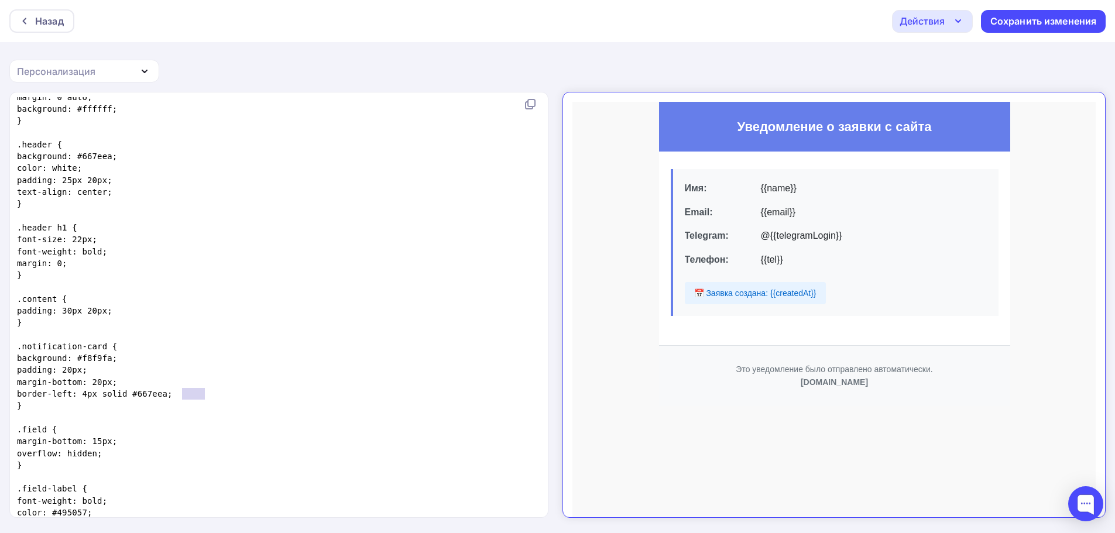
type textarea "667eea"
drag, startPoint x: 183, startPoint y: 396, endPoint x: 209, endPoint y: 394, distance: 25.8
click at [173, 394] on span "border-left: 4px solid #667eea;" at bounding box center [95, 393] width 156 height 9
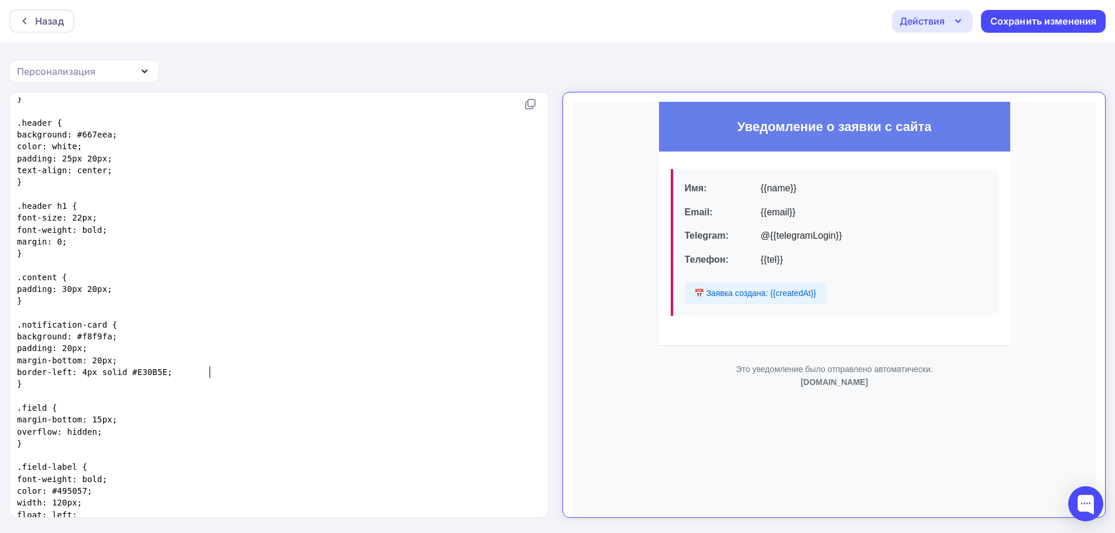
scroll to position [298, 0]
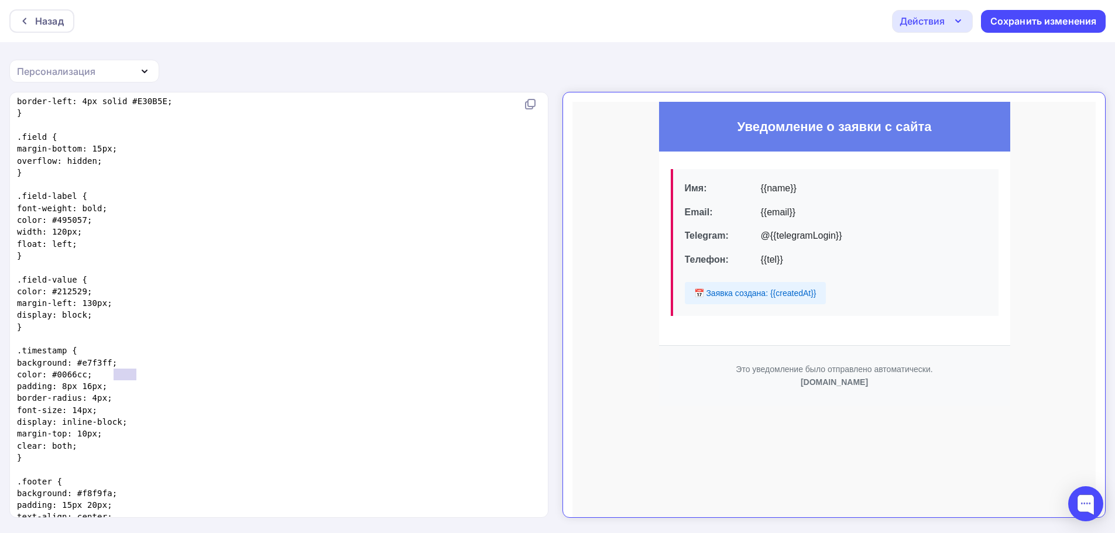
type textarea "0066cc"
drag, startPoint x: 135, startPoint y: 375, endPoint x: 110, endPoint y: 373, distance: 24.6
click at [92, 373] on span "color: #0066cc;" at bounding box center [54, 374] width 75 height 9
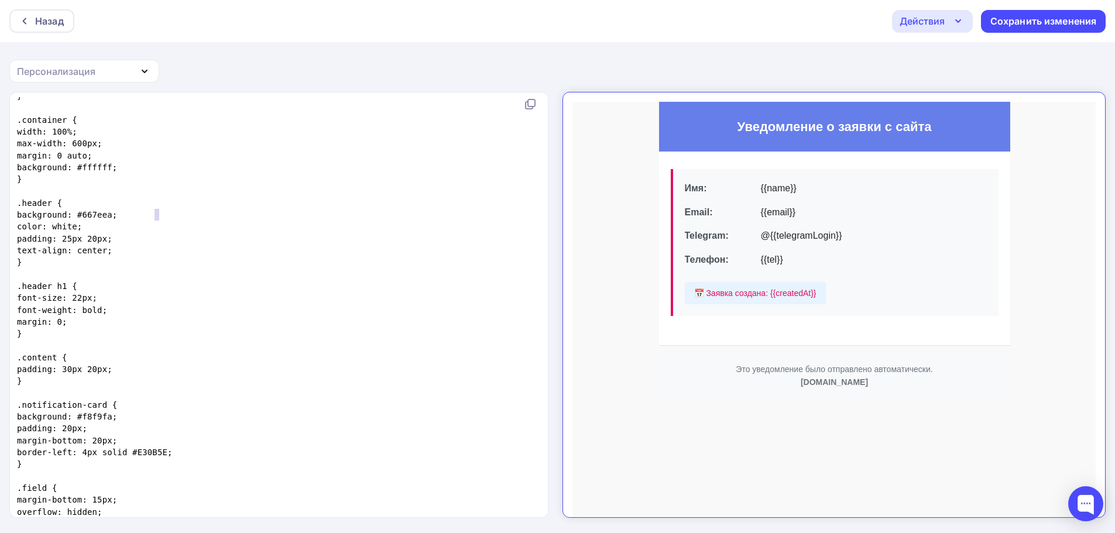
type textarea "667eea"
drag, startPoint x: 159, startPoint y: 215, endPoint x: 131, endPoint y: 215, distance: 28.1
click at [117, 215] on span "background: #667eea;" at bounding box center [67, 214] width 100 height 9
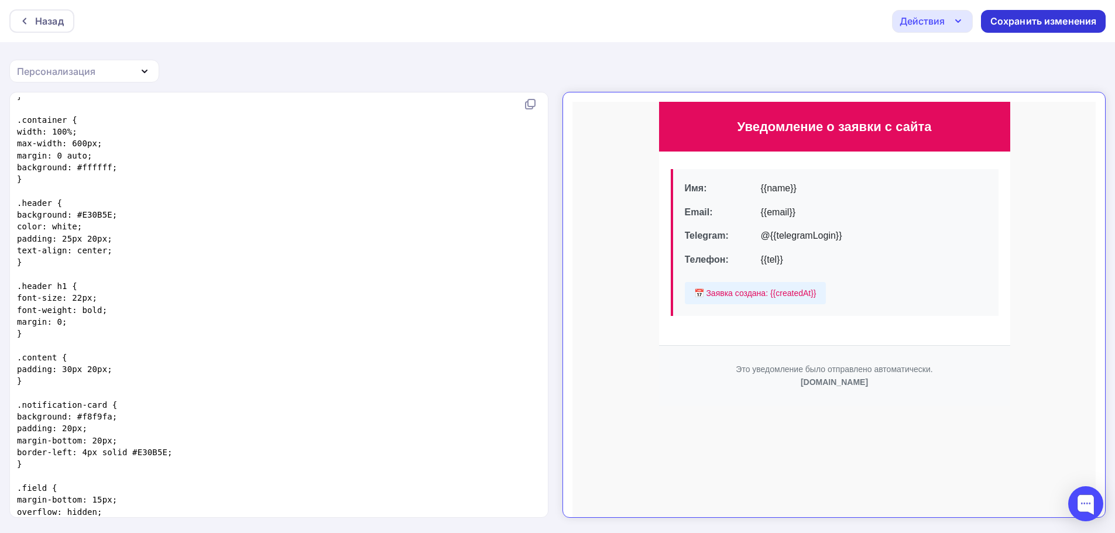
click at [1070, 23] on div "Сохранить изменения" at bounding box center [1043, 21] width 107 height 13
